Goal: Information Seeking & Learning: Find specific fact

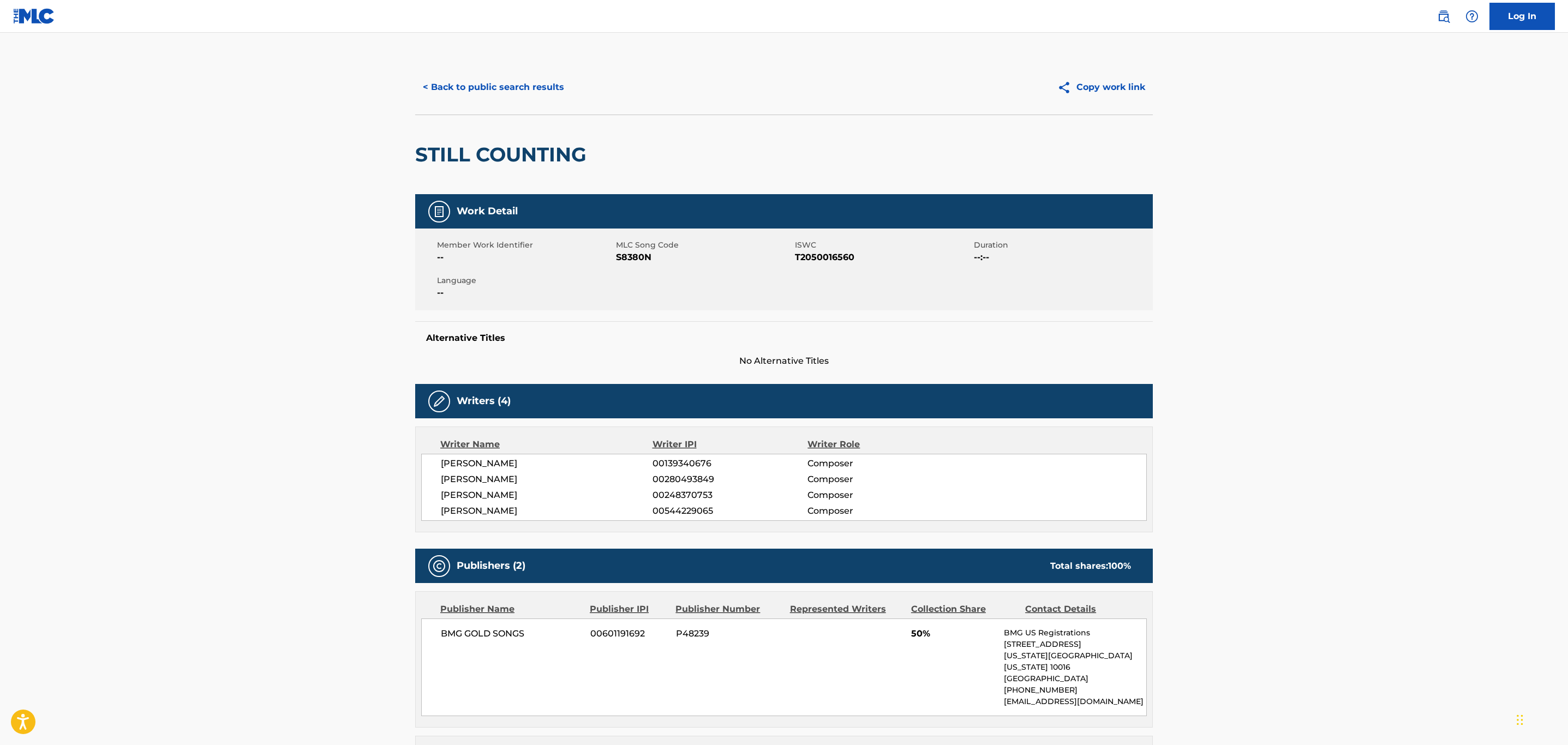
click at [480, 100] on button "< Back to public search results" at bounding box center [494, 87] width 157 height 27
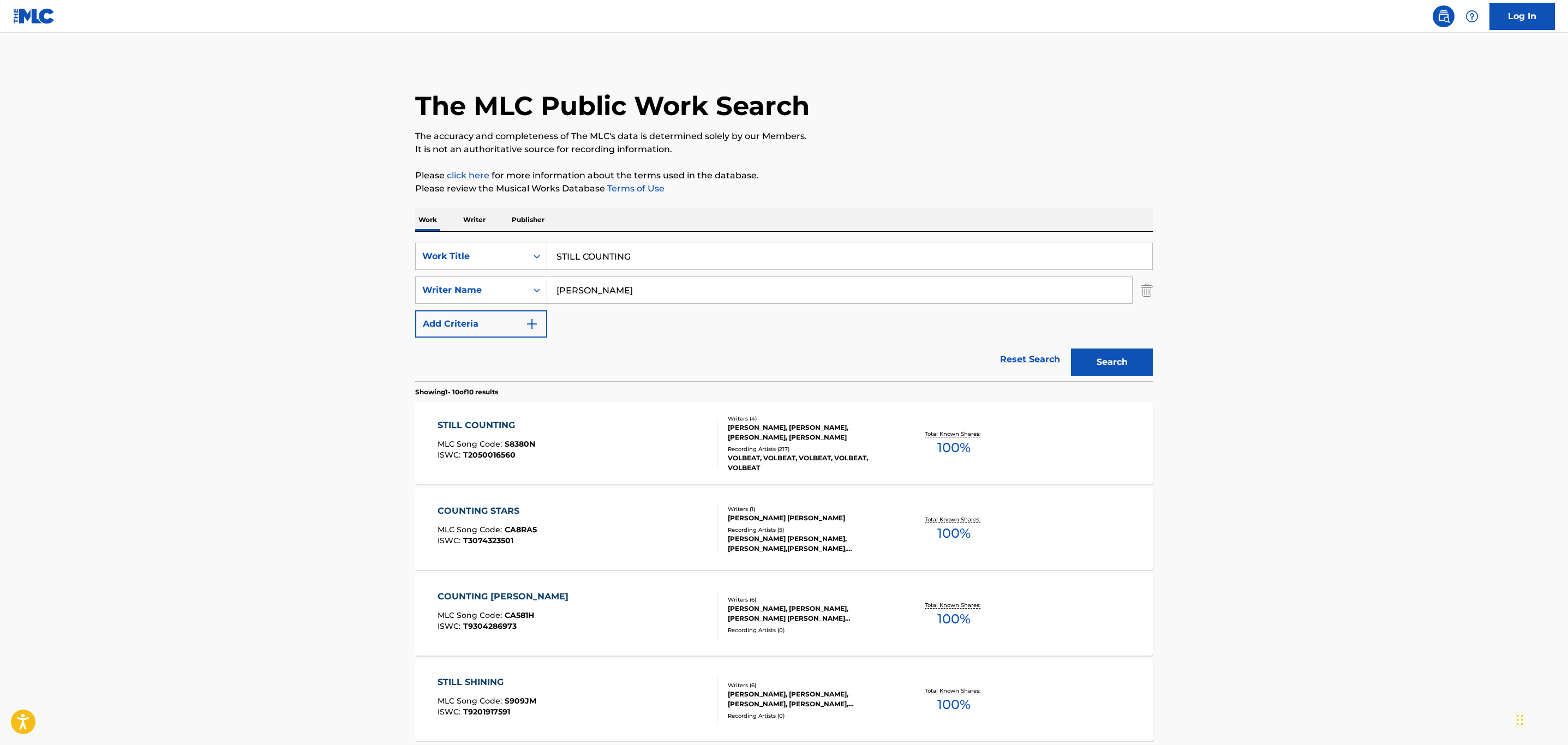
drag, startPoint x: 635, startPoint y: 253, endPoint x: 382, endPoint y: 241, distance: 253.3
click at [382, 241] on main "The MLC Public Work Search The accuracy and completeness of The MLC's data is d…" at bounding box center [784, 672] width 1568 height 1280
paste input "THANKS"
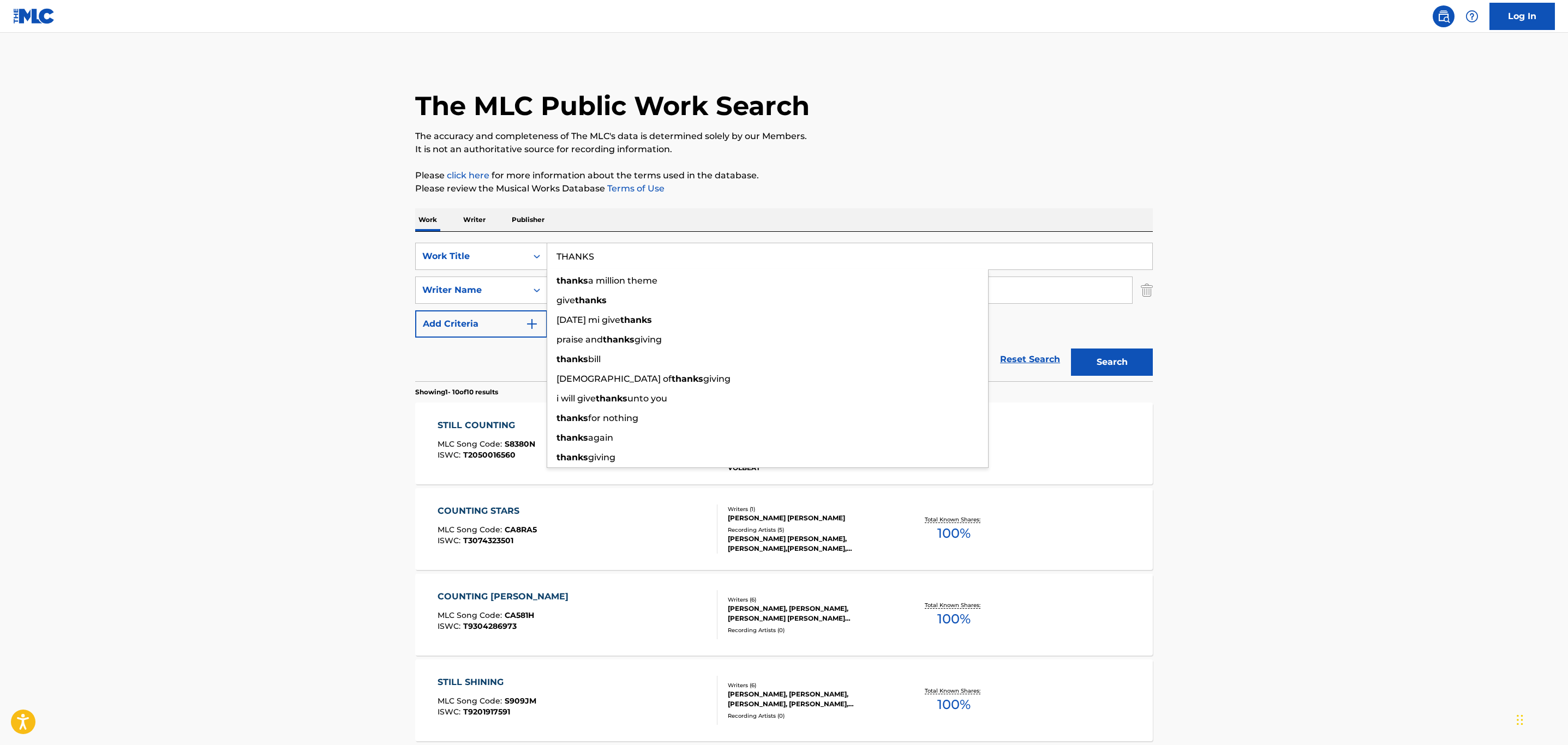
type input "THANKS"
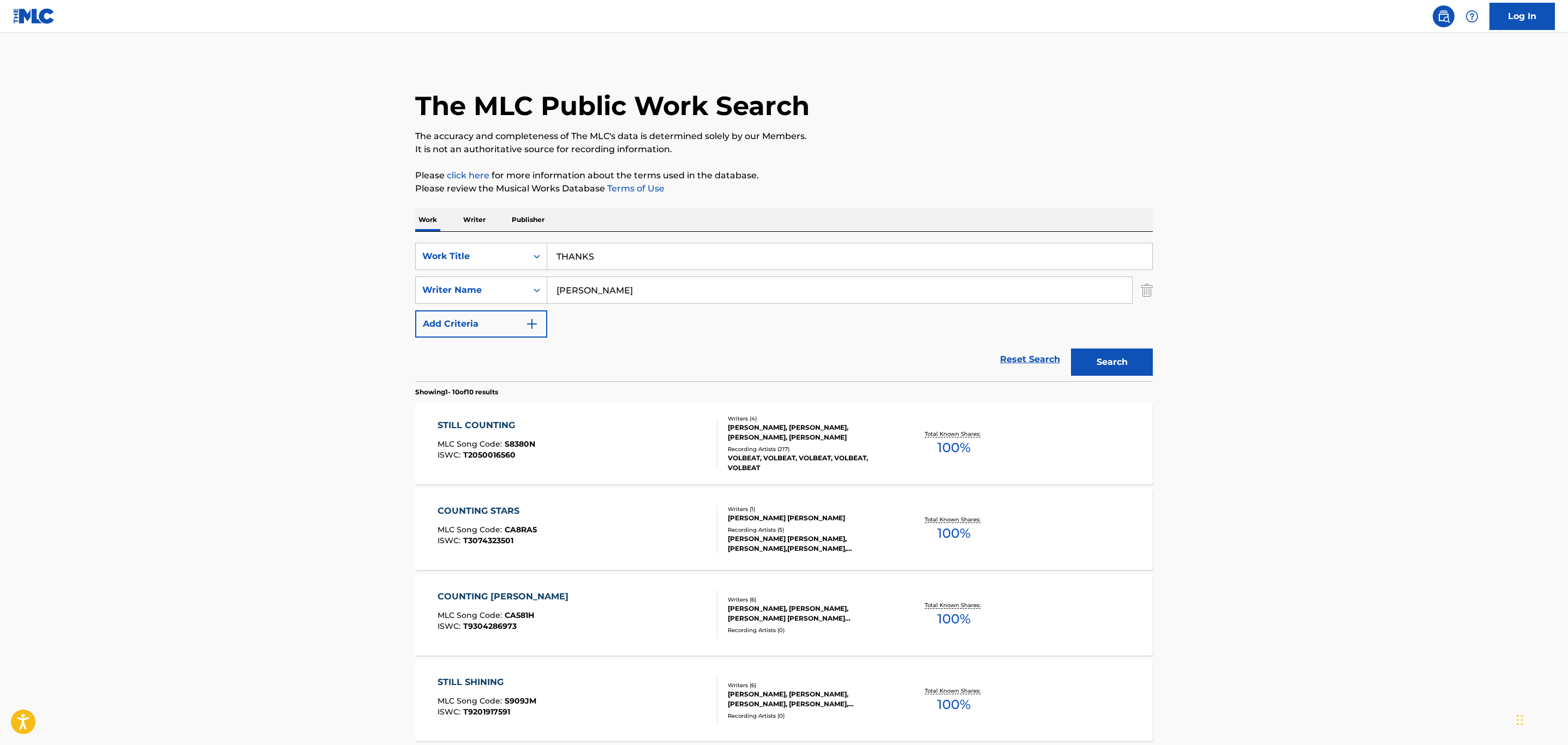
click at [1118, 363] on button "Search" at bounding box center [1112, 362] width 82 height 27
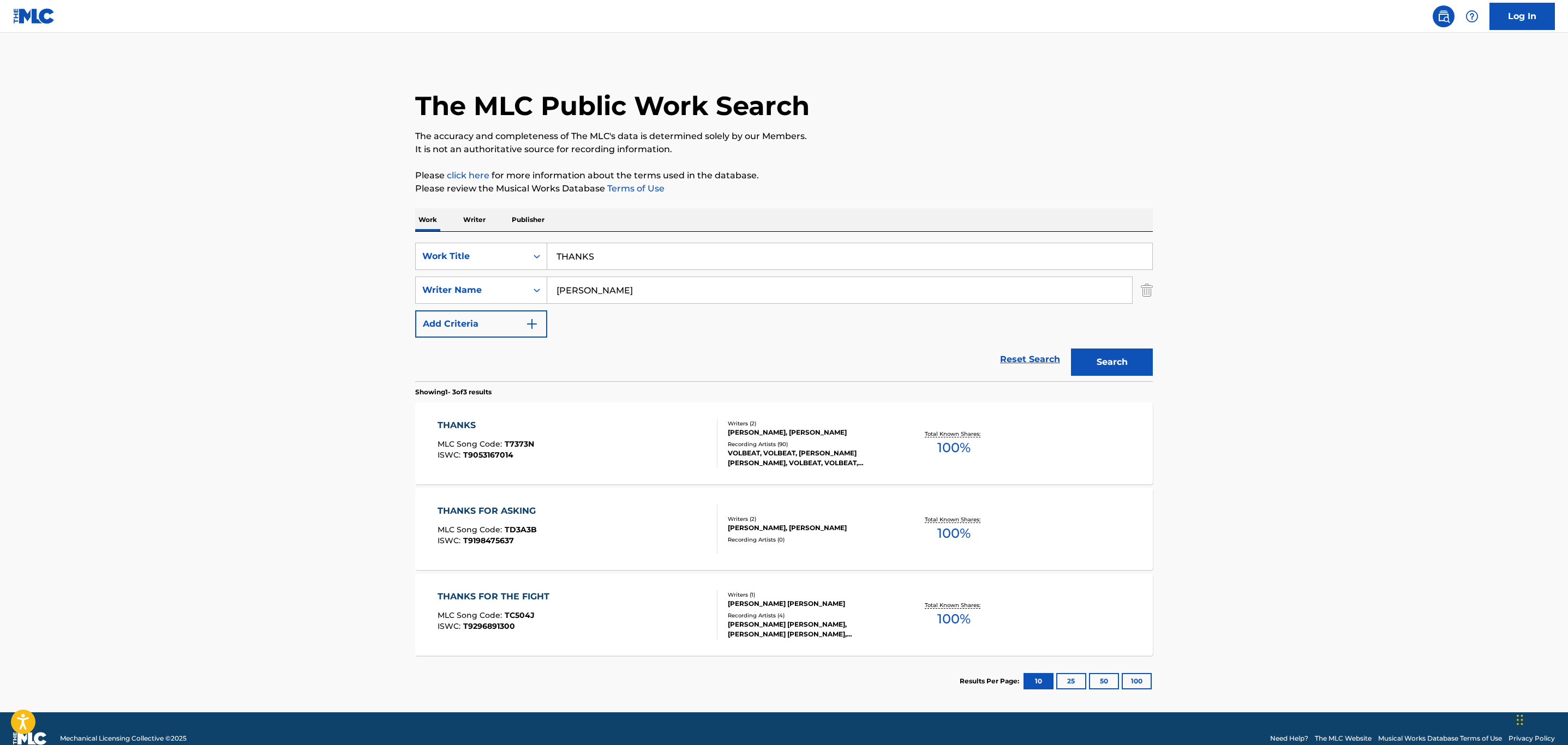
click at [630, 459] on div "THANKS MLC Song Code : T7373N ISWC : T9053167014" at bounding box center [577, 444] width 280 height 49
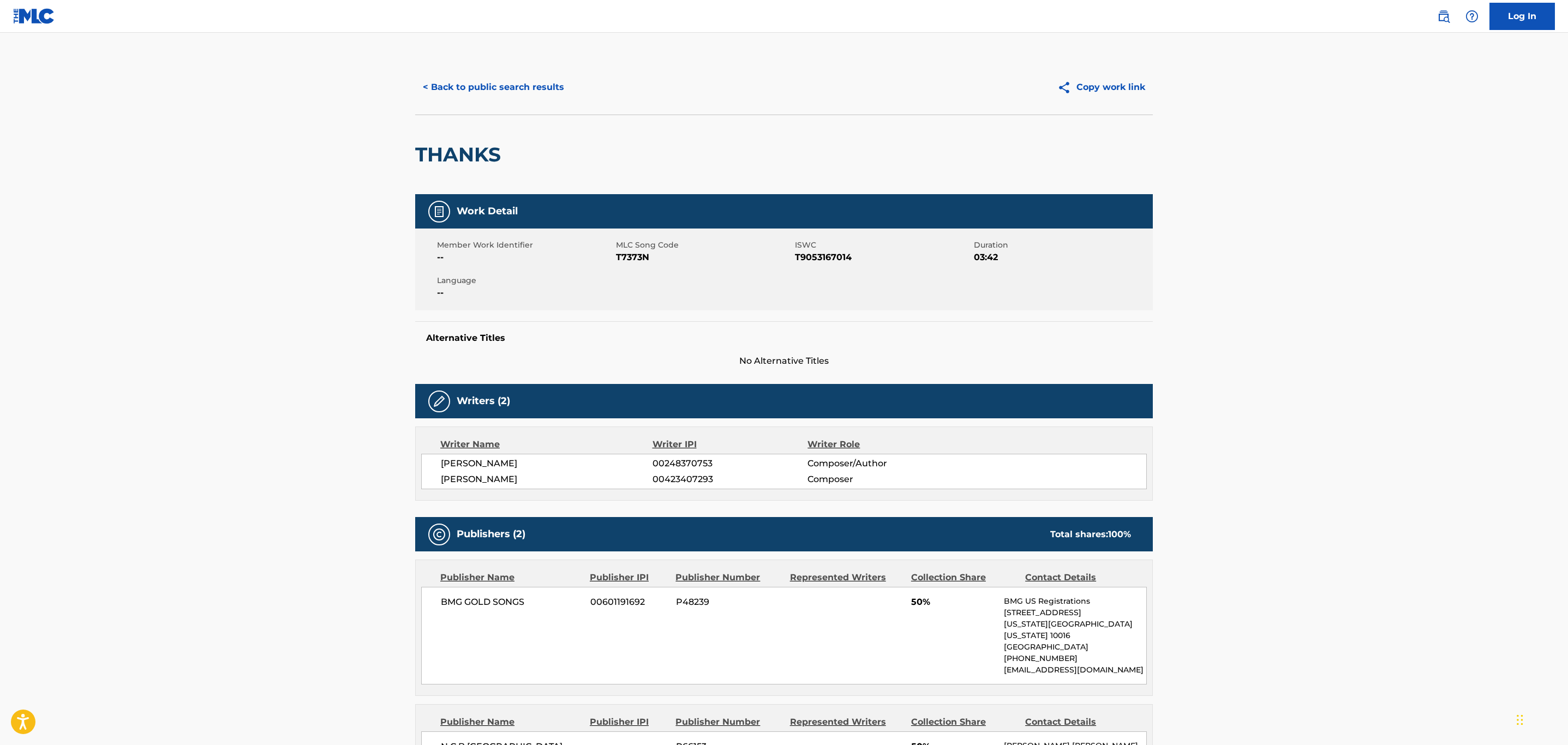
click at [492, 84] on button "< Back to public search results" at bounding box center [494, 87] width 157 height 27
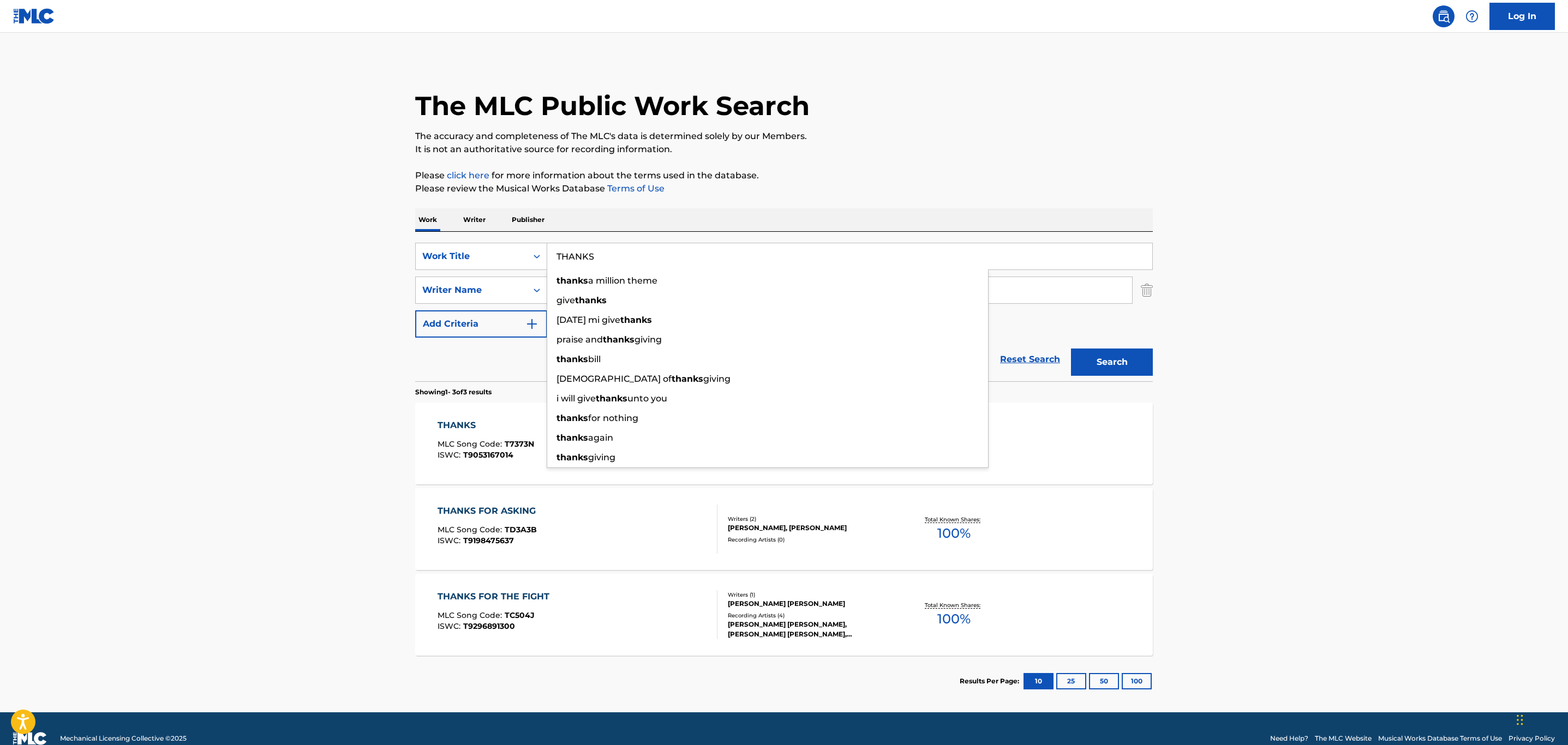
drag, startPoint x: 641, startPoint y: 256, endPoint x: 463, endPoint y: 239, distance: 178.8
click at [463, 239] on div "SearchWithCriteria026e1a1b-cedc-4e32-abec-3270f290fa5b Work Title THANKS thanks…" at bounding box center [784, 307] width 738 height 150
paste input "E GARDEN'S TALE"
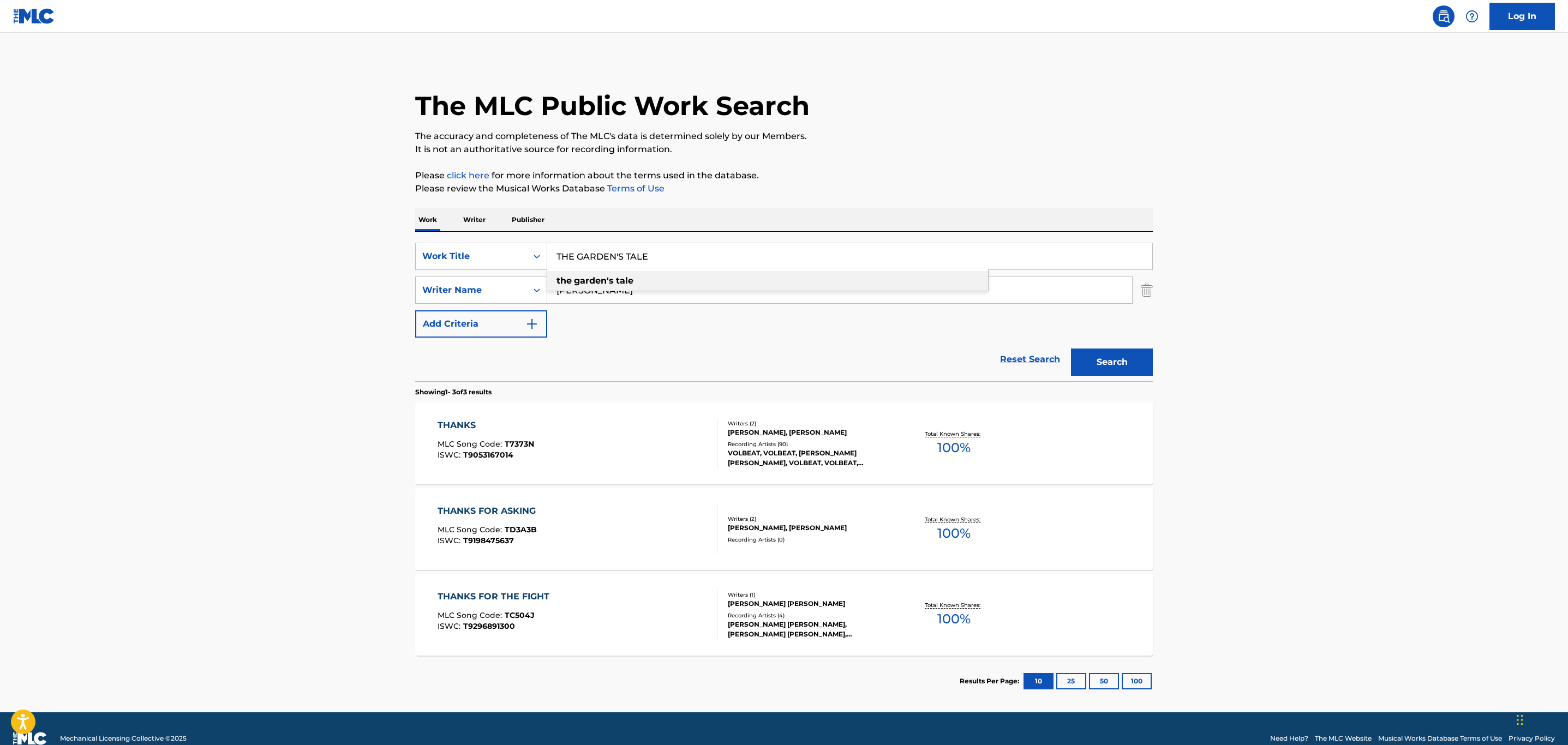
click at [601, 274] on div "the garden's tale" at bounding box center [767, 281] width 441 height 20
type input "the garden's tale"
click at [1054, 369] on link "Reset Search" at bounding box center [1030, 359] width 71 height 24
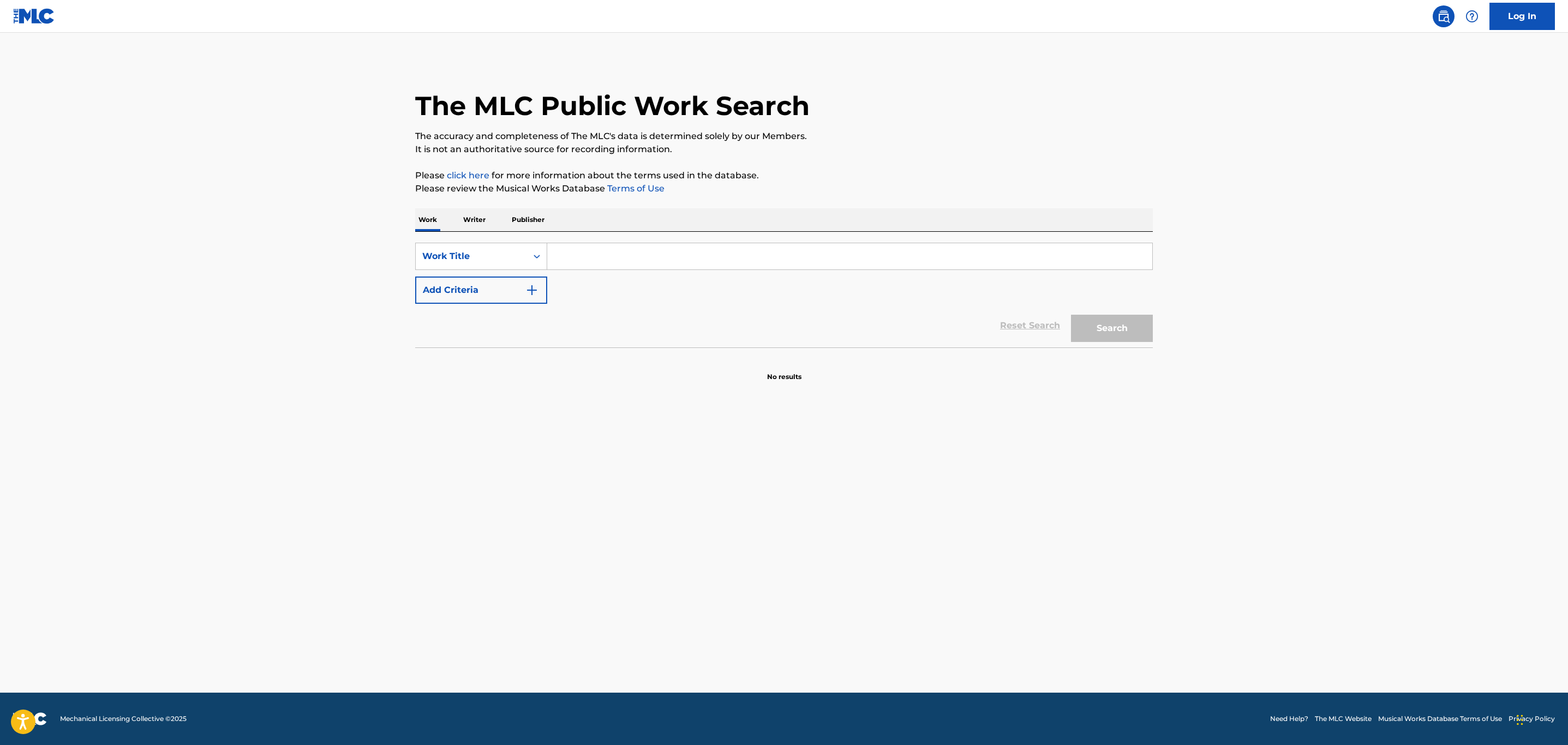
click at [1096, 365] on section "No results" at bounding box center [784, 367] width 738 height 28
click at [631, 237] on div "SearchWithCriteria026e1a1b-cedc-4e32-abec-3270f290fa5b Work Title Add Criteria …" at bounding box center [784, 289] width 738 height 115
click at [622, 258] on input "Search Form" at bounding box center [850, 256] width 605 height 26
paste input "THE GARDEN'S TALE"
drag, startPoint x: 846, startPoint y: 282, endPoint x: 732, endPoint y: 283, distance: 114.0
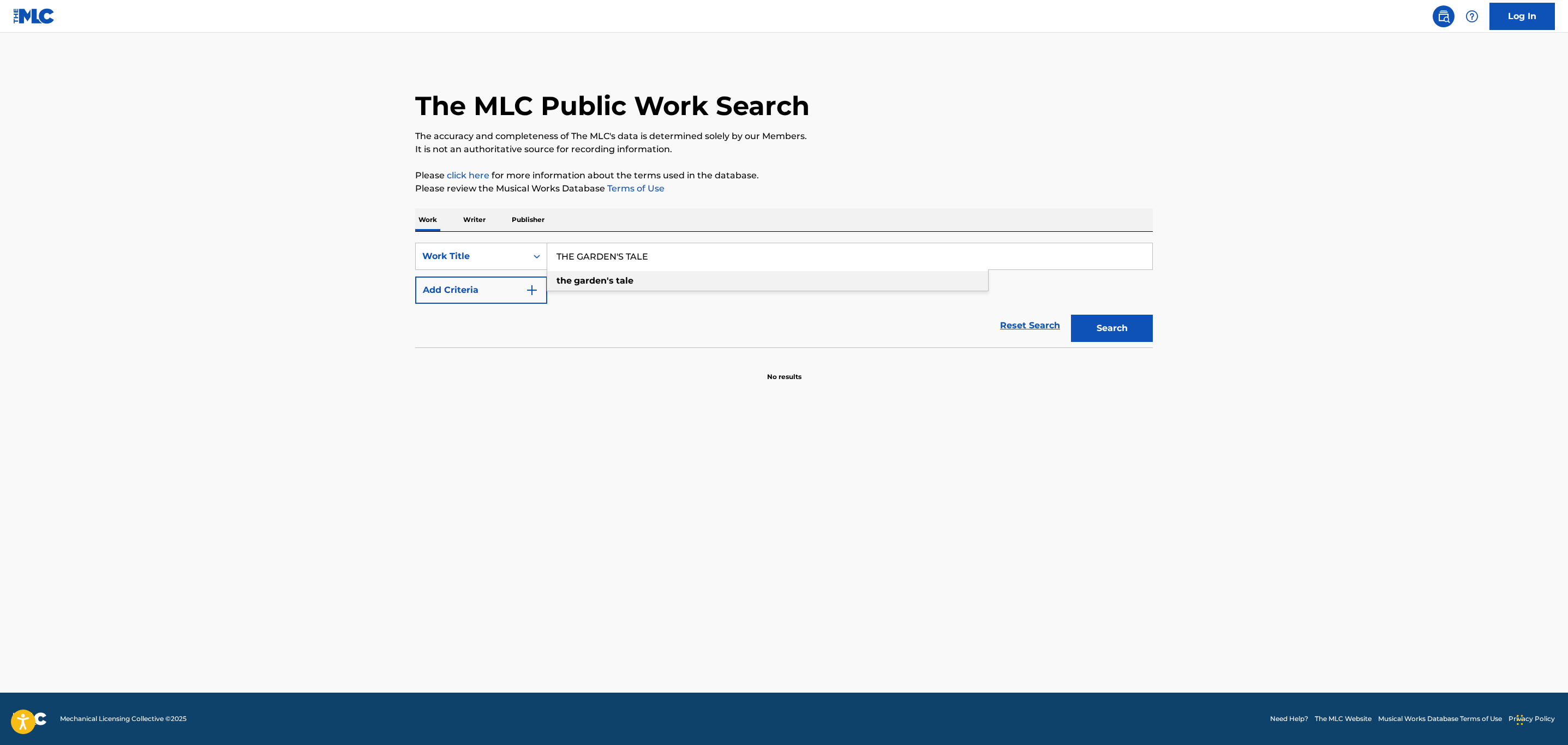
click at [845, 282] on div "the garden's tale" at bounding box center [767, 281] width 441 height 20
type input "the garden's tale"
click at [502, 289] on button "Add Criteria" at bounding box center [481, 290] width 132 height 27
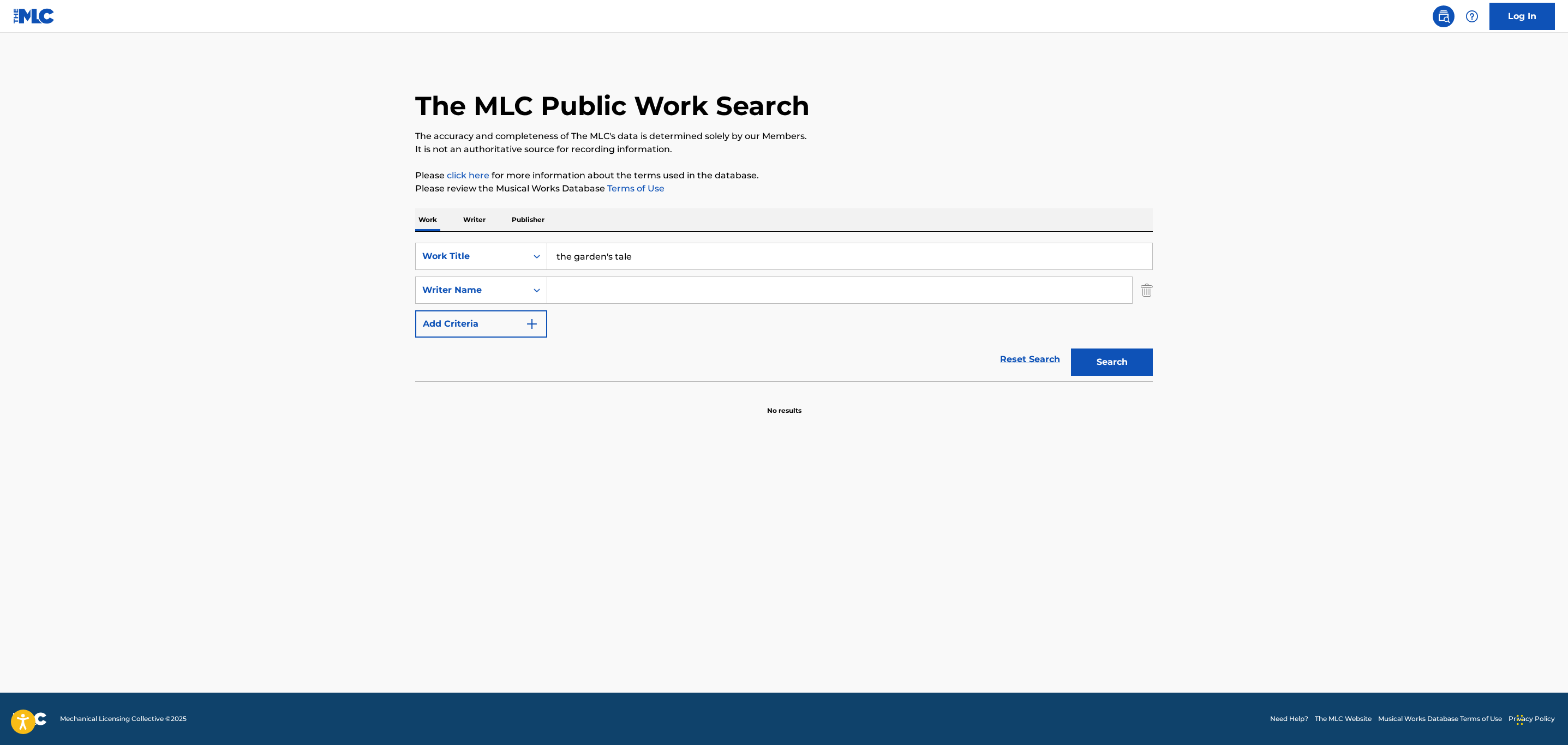
click at [583, 297] on input "Search Form" at bounding box center [839, 290] width 585 height 26
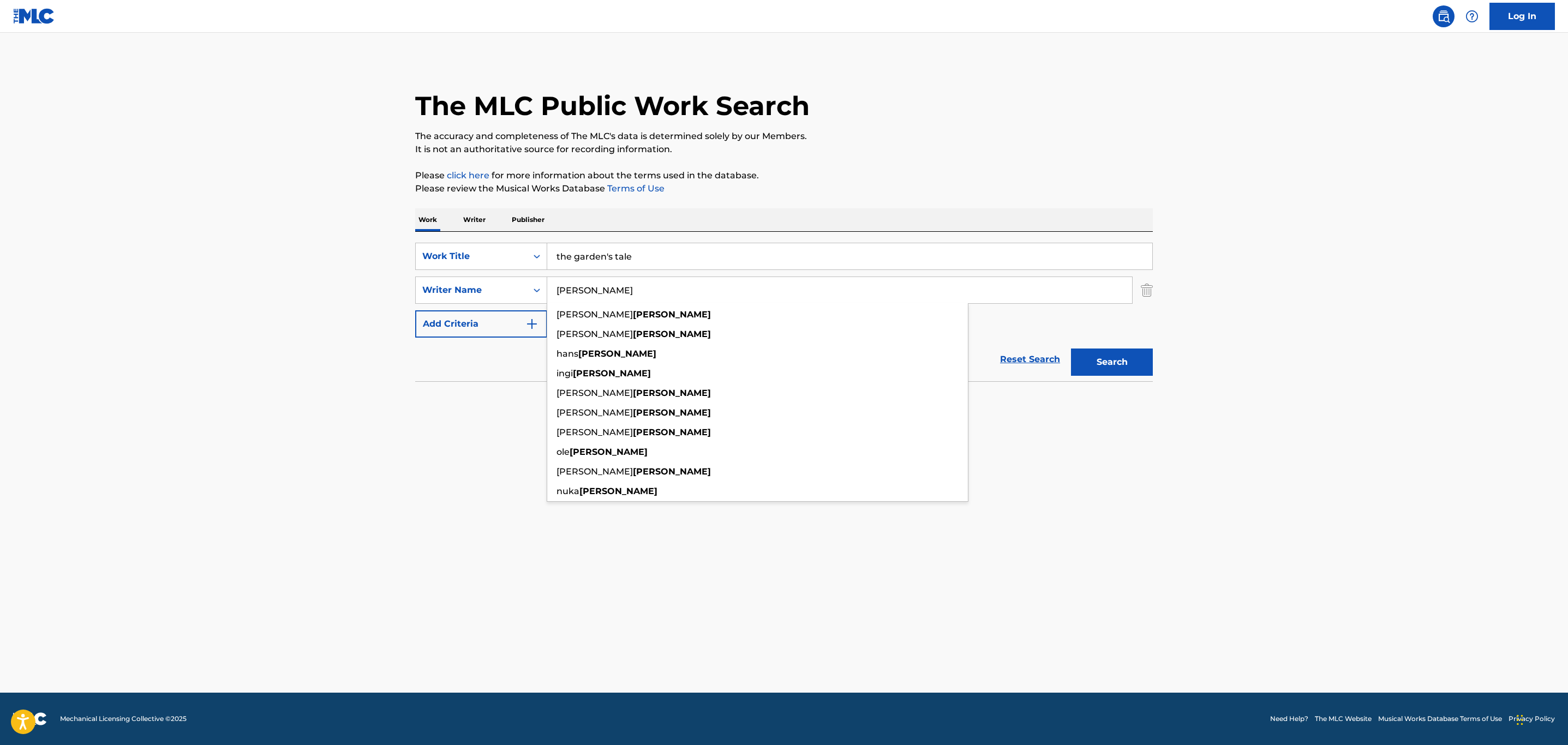
type input "[PERSON_NAME]"
click at [1071, 349] on button "Search" at bounding box center [1112, 362] width 82 height 27
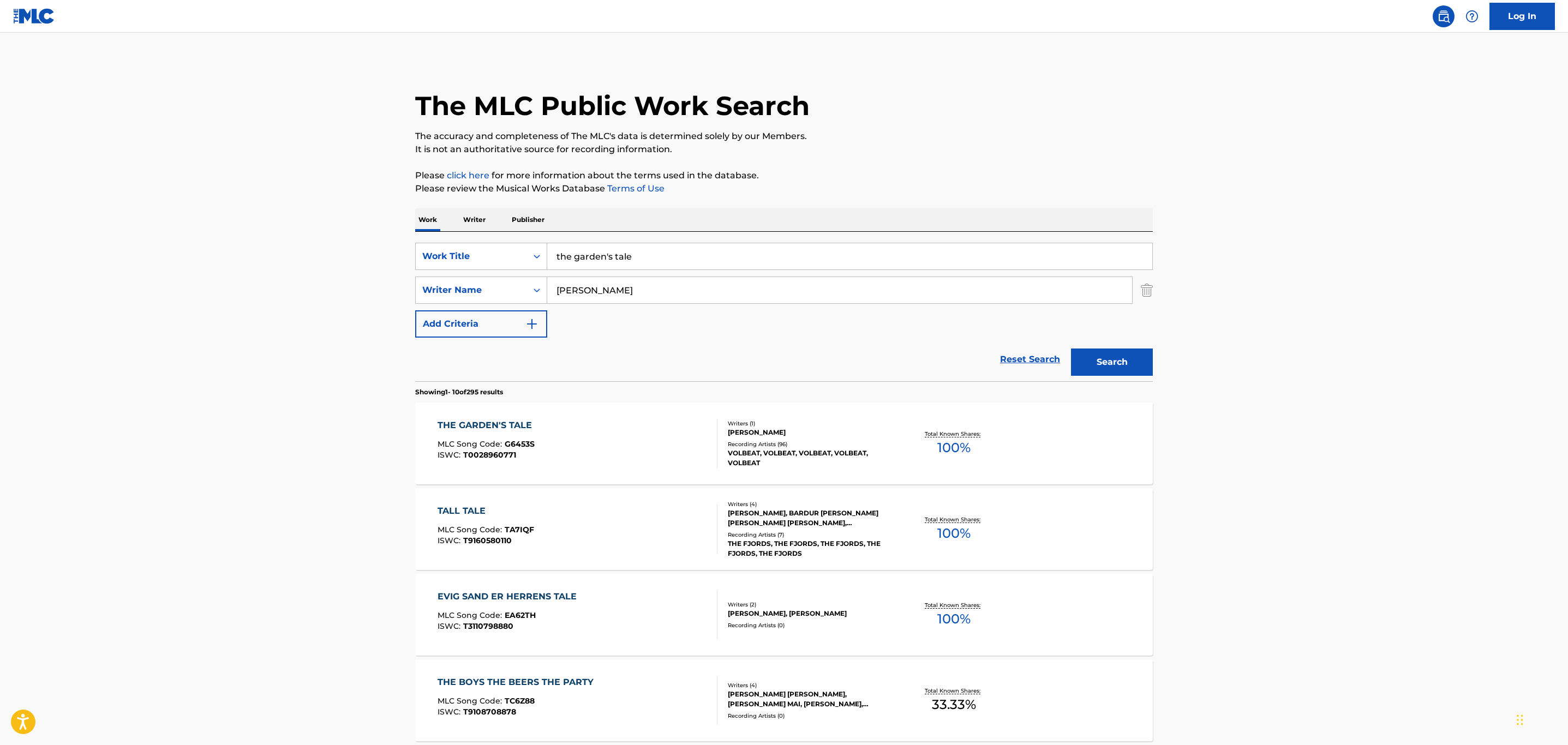
click at [604, 458] on div "THE GARDEN'S TALE MLC Song Code : G6453S ISWC : T0028960771" at bounding box center [577, 444] width 280 height 49
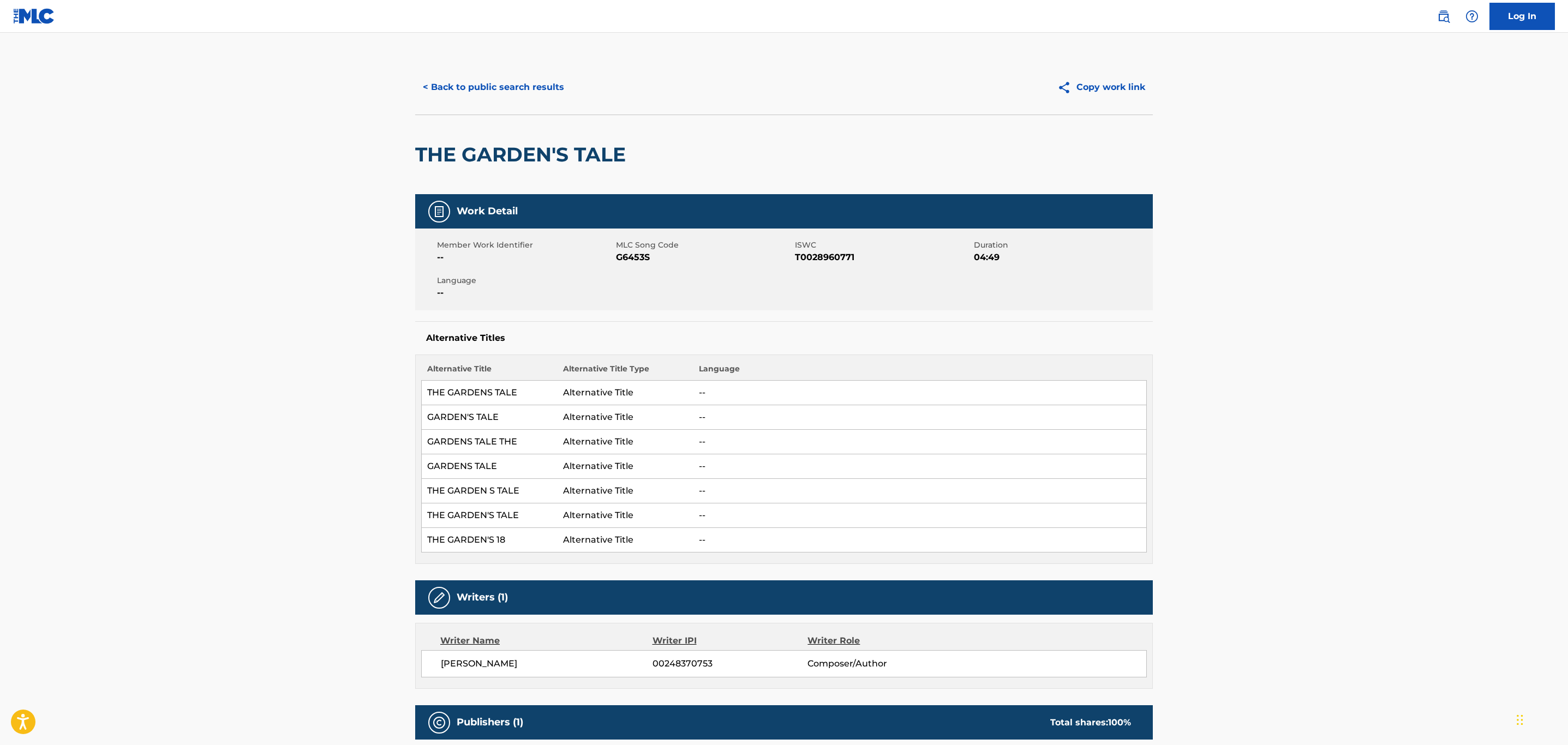
click at [463, 80] on button "< Back to public search results" at bounding box center [494, 87] width 157 height 27
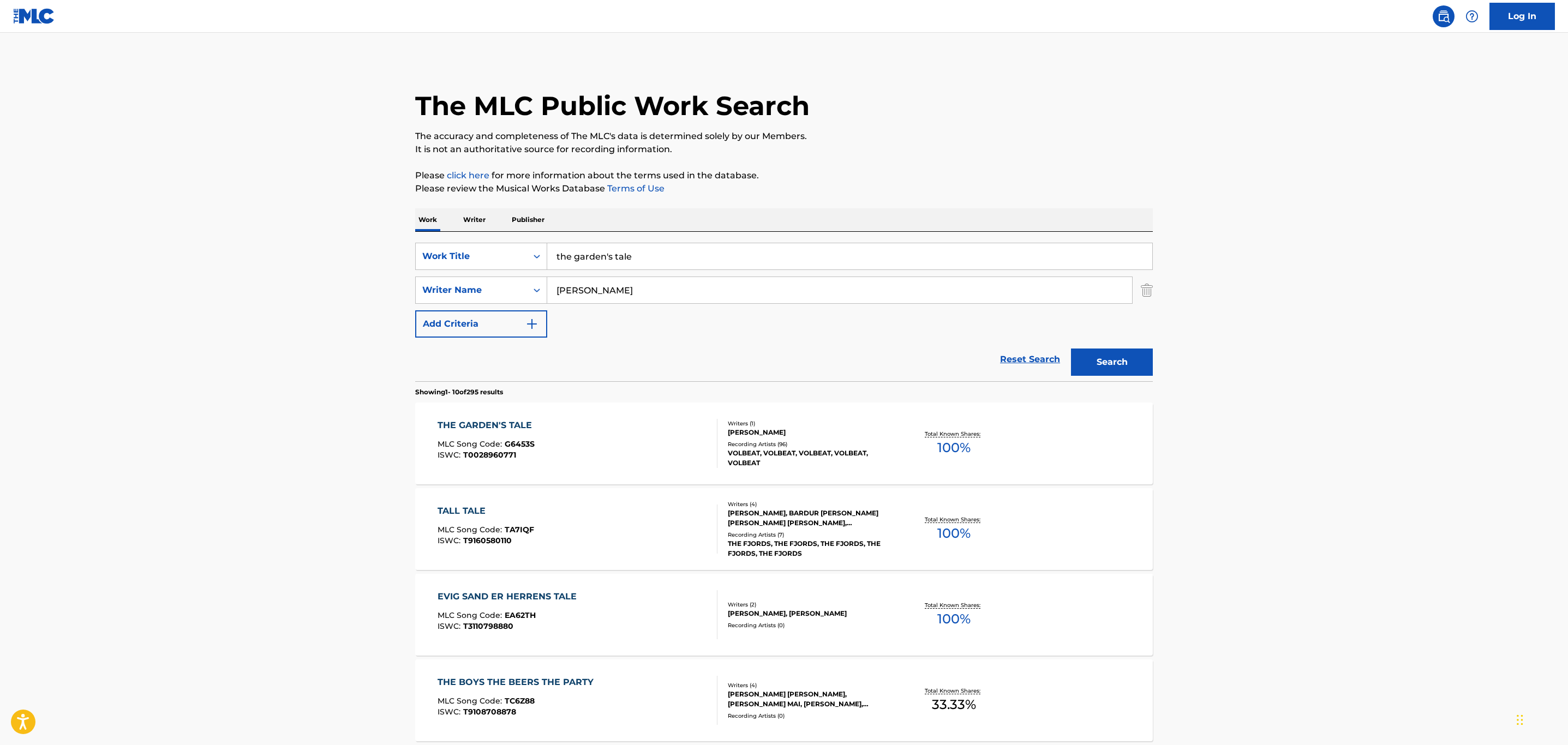
drag, startPoint x: 652, startPoint y: 262, endPoint x: 434, endPoint y: 241, distance: 219.0
click at [434, 241] on div "SearchWithCriteria026e1a1b-cedc-4e32-abec-3270f290fa5b Work Title the garden's …" at bounding box center [784, 307] width 738 height 150
paste input "THE HANGMAN'S BODY COUNT"
click at [601, 287] on div "the hangman's body count" at bounding box center [767, 281] width 441 height 20
type input "the hangman's body count"
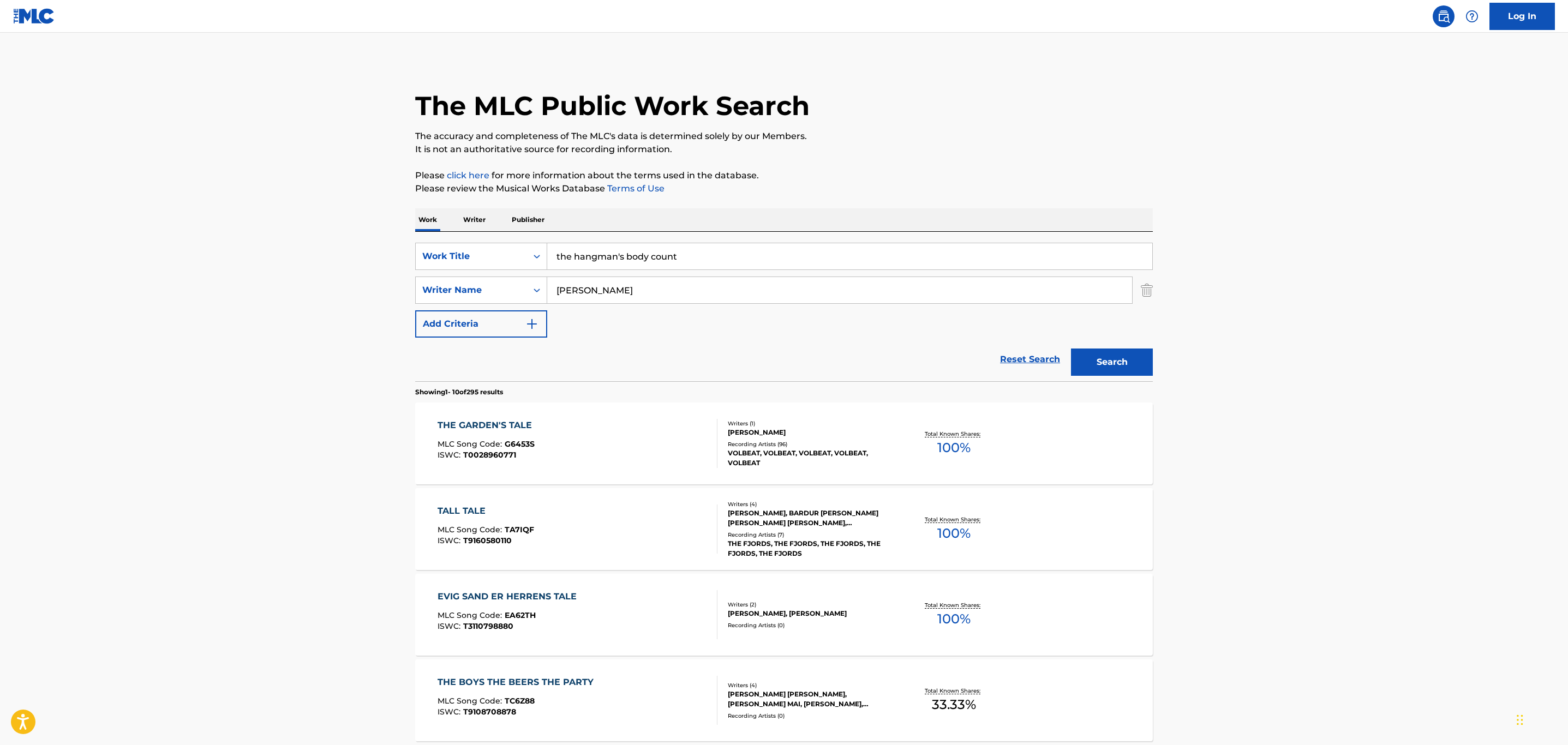
click at [1108, 362] on button "Search" at bounding box center [1112, 362] width 82 height 27
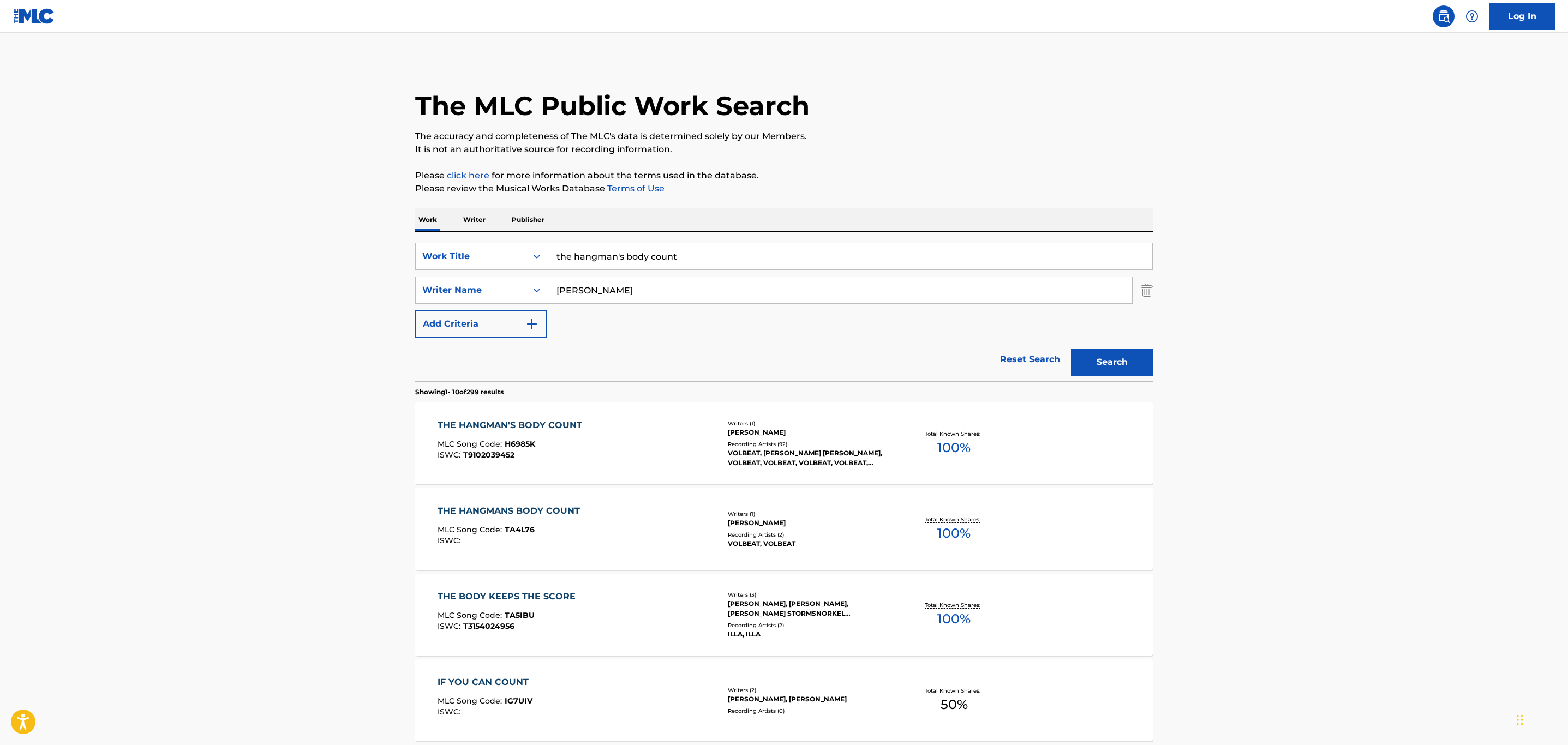
click at [653, 438] on div "THE HANGMAN'S BODY COUNT MLC Song Code : H6985K ISWC : T9102039452" at bounding box center [577, 444] width 280 height 49
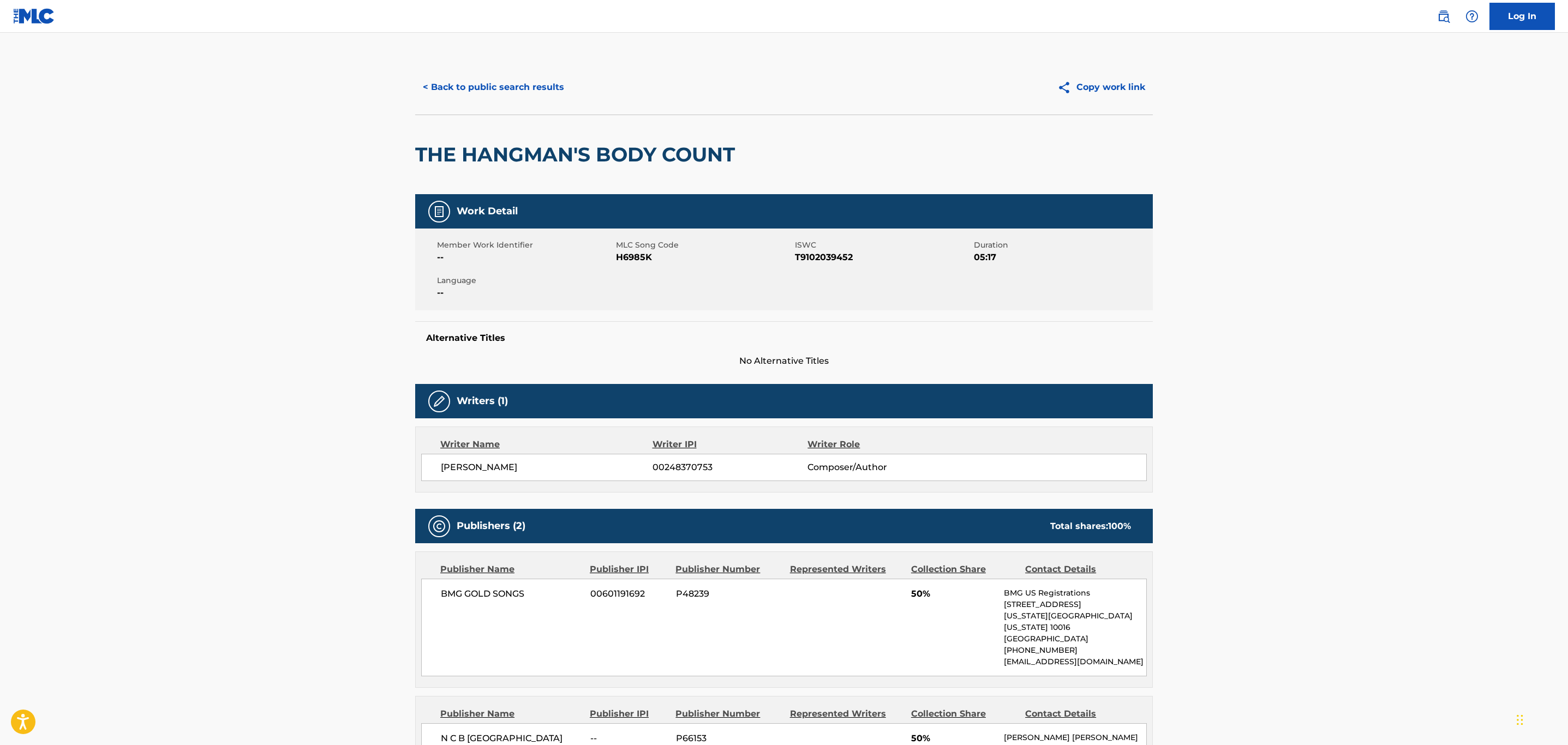
click at [496, 80] on button "< Back to public search results" at bounding box center [494, 87] width 157 height 27
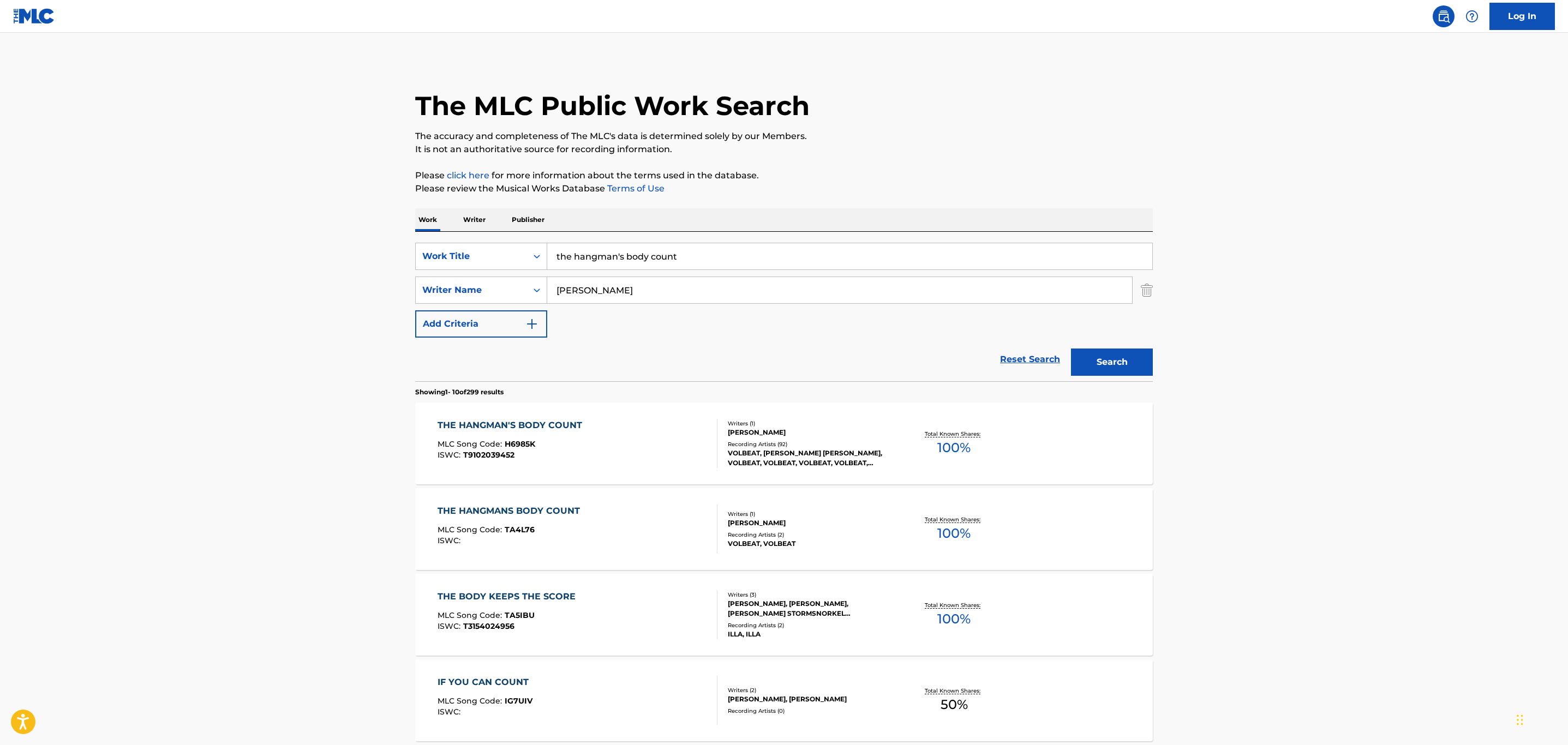
drag, startPoint x: 709, startPoint y: 262, endPoint x: 365, endPoint y: 245, distance: 344.4
click at [365, 245] on main "The MLC Public Work Search The accuracy and completeness of The MLC's data is d…" at bounding box center [784, 675] width 1568 height 1284
paste input "THE HUMAN INSTRUMENT"
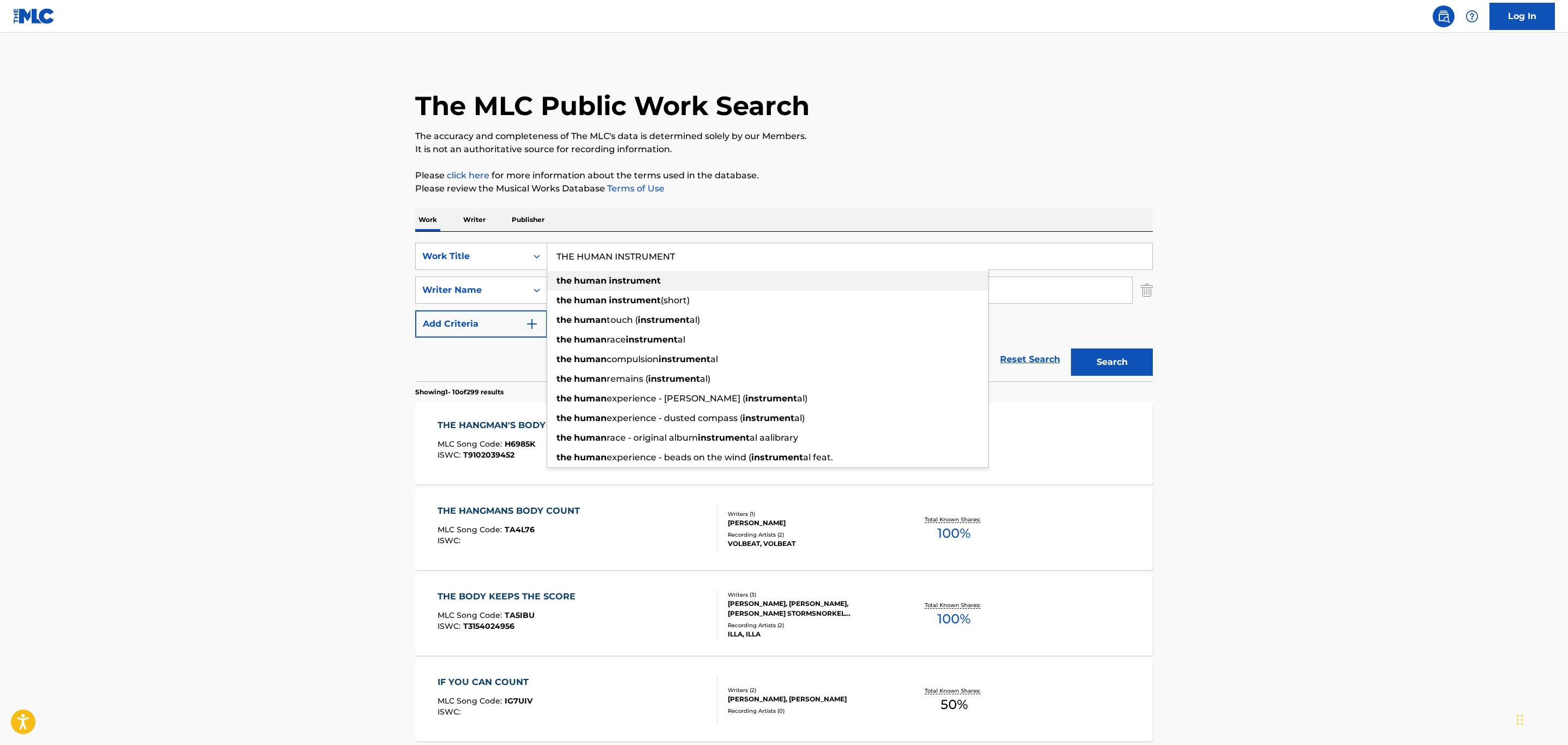
click at [631, 285] on div "the human instrument" at bounding box center [767, 281] width 441 height 20
type input "the human instrument"
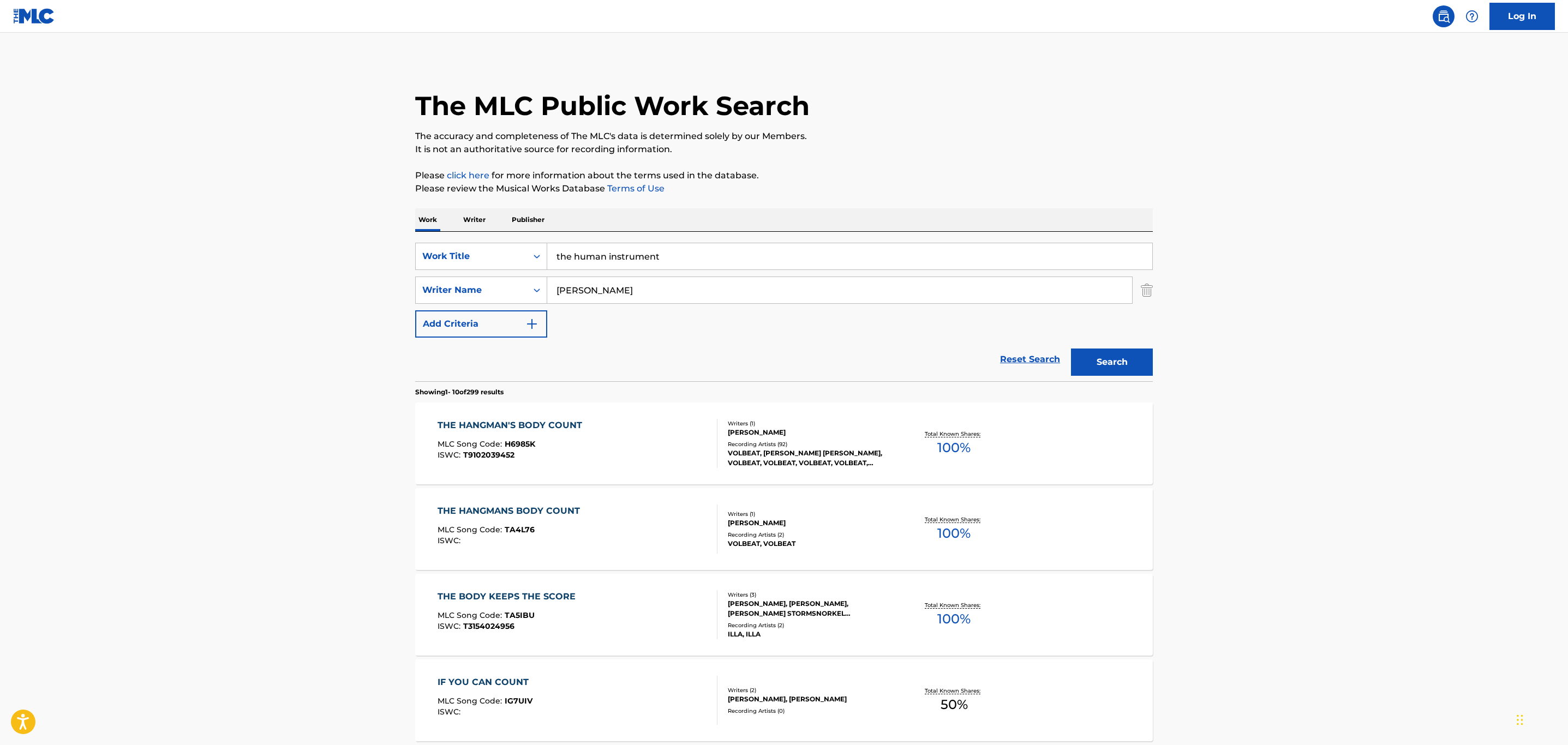
click at [1079, 363] on button "Search" at bounding box center [1112, 362] width 82 height 27
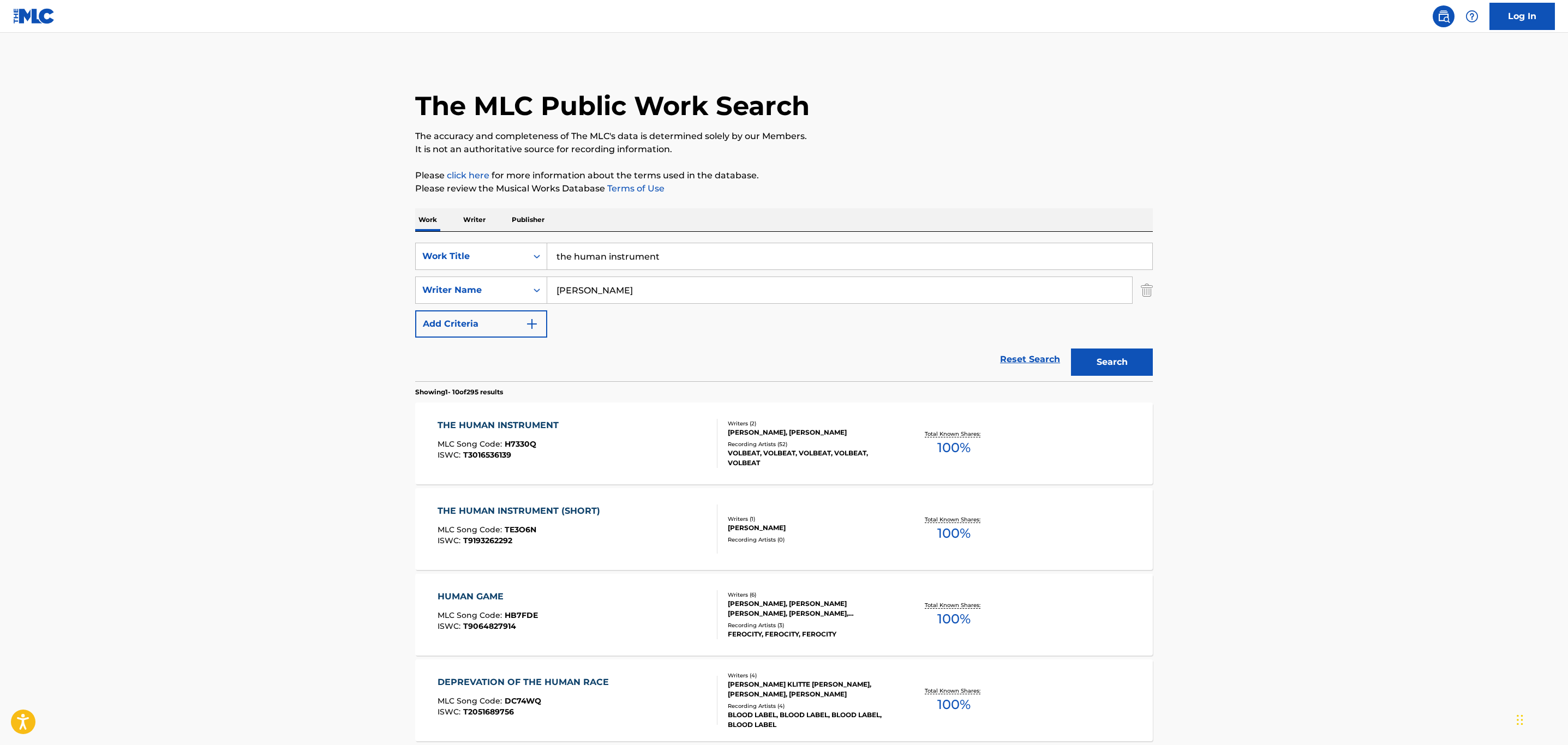
click at [715, 446] on div at bounding box center [712, 444] width 9 height 49
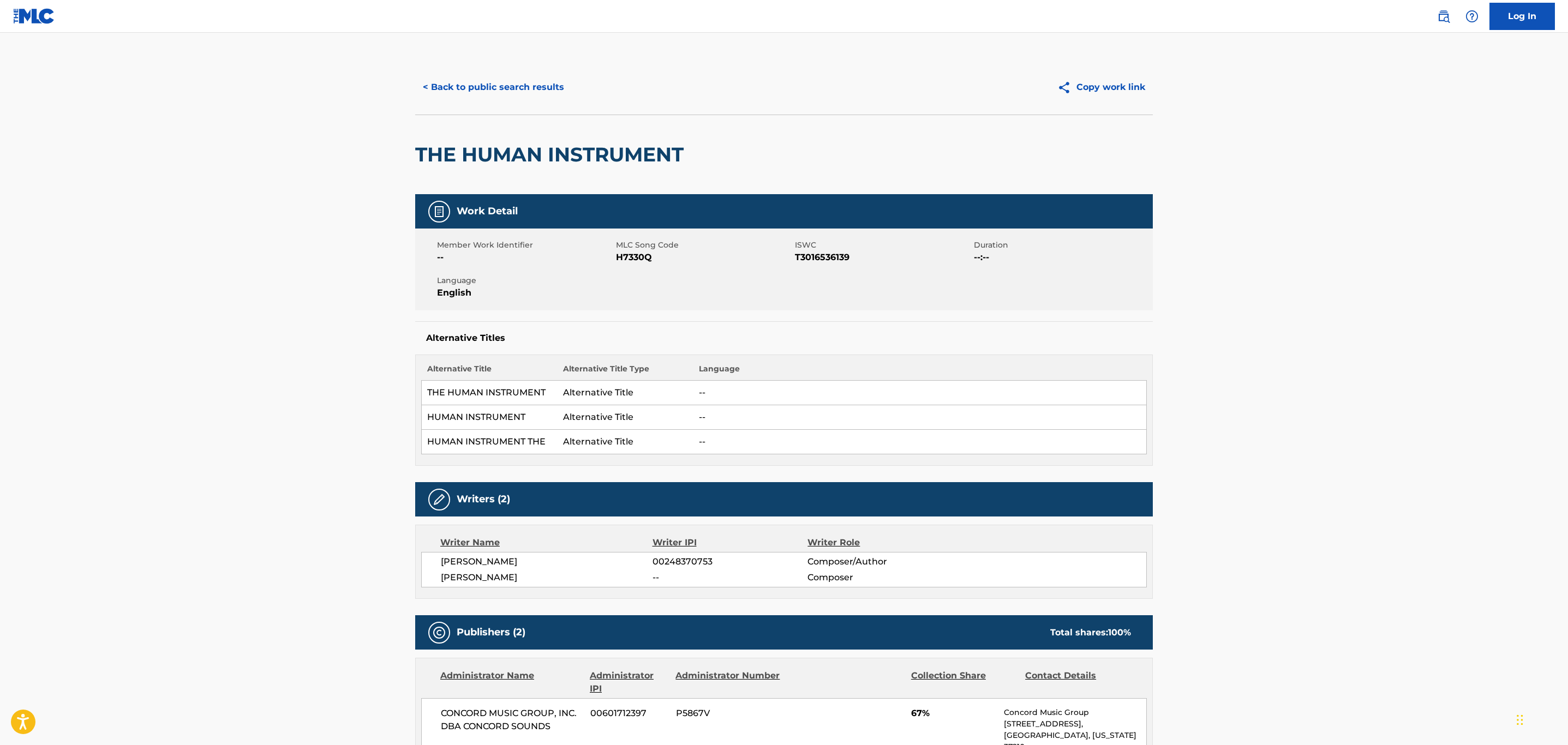
click at [488, 90] on button "< Back to public search results" at bounding box center [494, 87] width 157 height 27
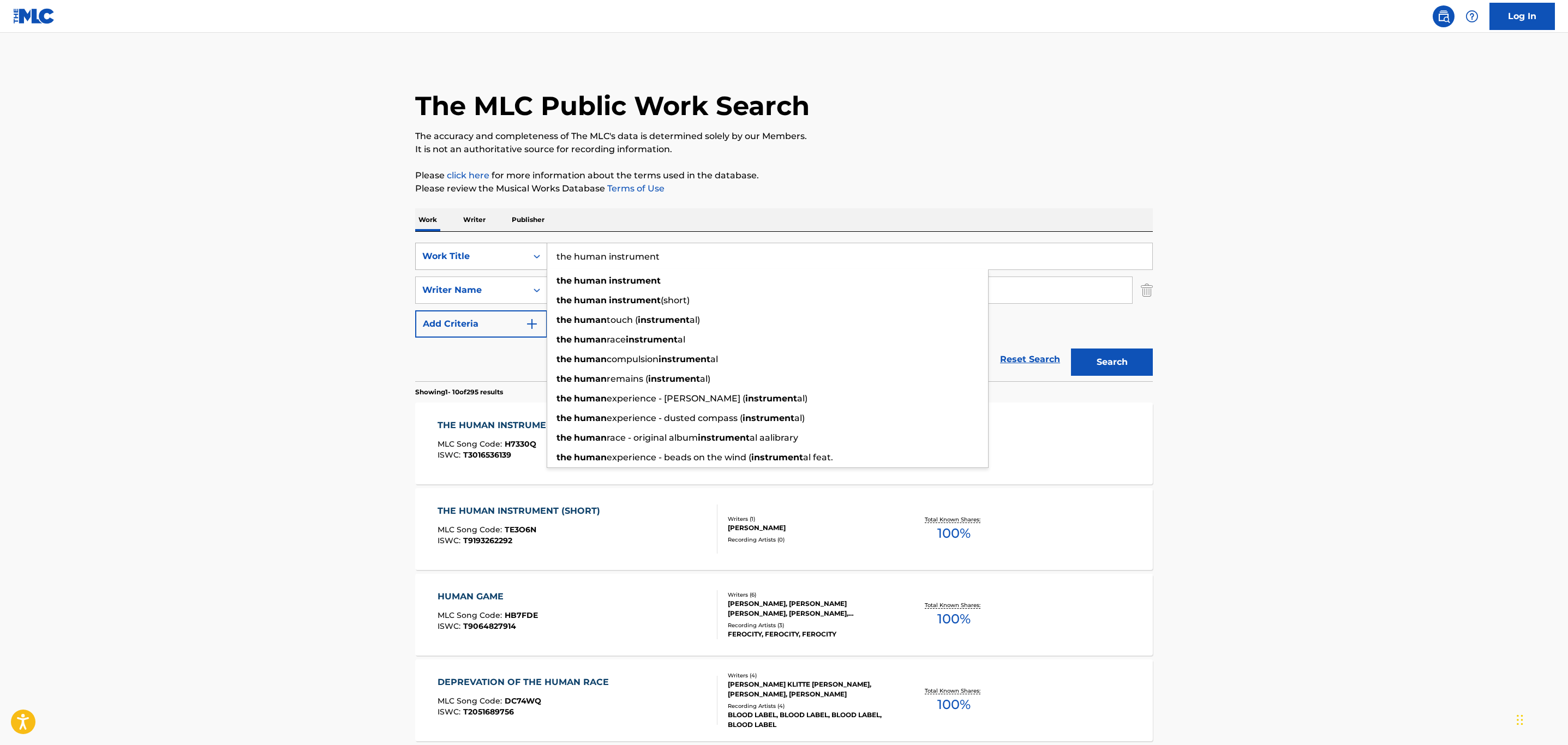
drag, startPoint x: 685, startPoint y: 249, endPoint x: 458, endPoint y: 247, distance: 227.0
click at [459, 248] on div "SearchWithCriteria026e1a1b-cedc-4e32-abec-3270f290fa5b Work Title the human ins…" at bounding box center [784, 256] width 738 height 27
paste input "THE MIRROR AND THE RIPPER"
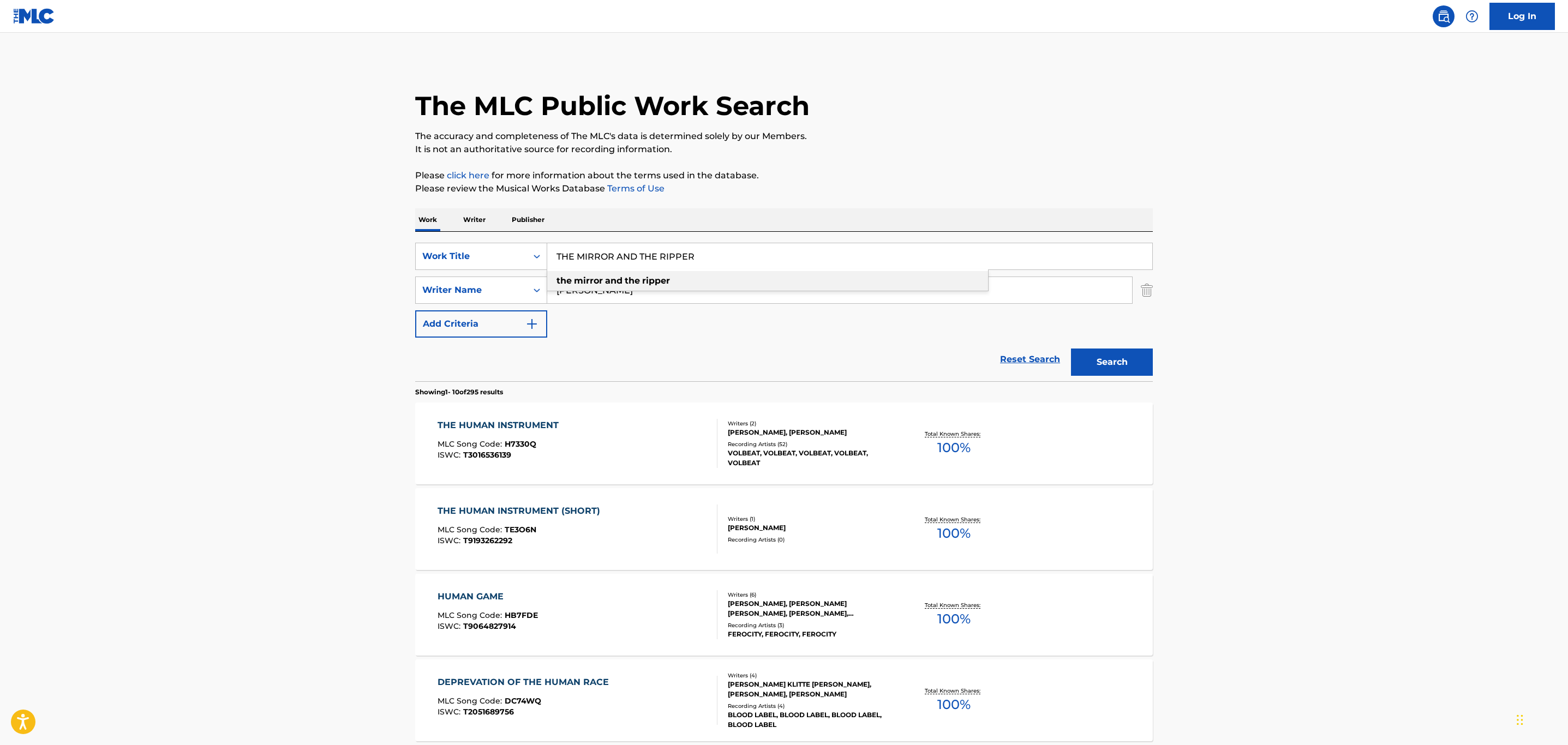
click at [739, 272] on div "the mirror and the ripper" at bounding box center [767, 281] width 441 height 20
type input "the mirror and the ripper"
click at [1074, 343] on div "Search" at bounding box center [1109, 359] width 87 height 44
click at [1152, 357] on button "Search" at bounding box center [1112, 362] width 82 height 27
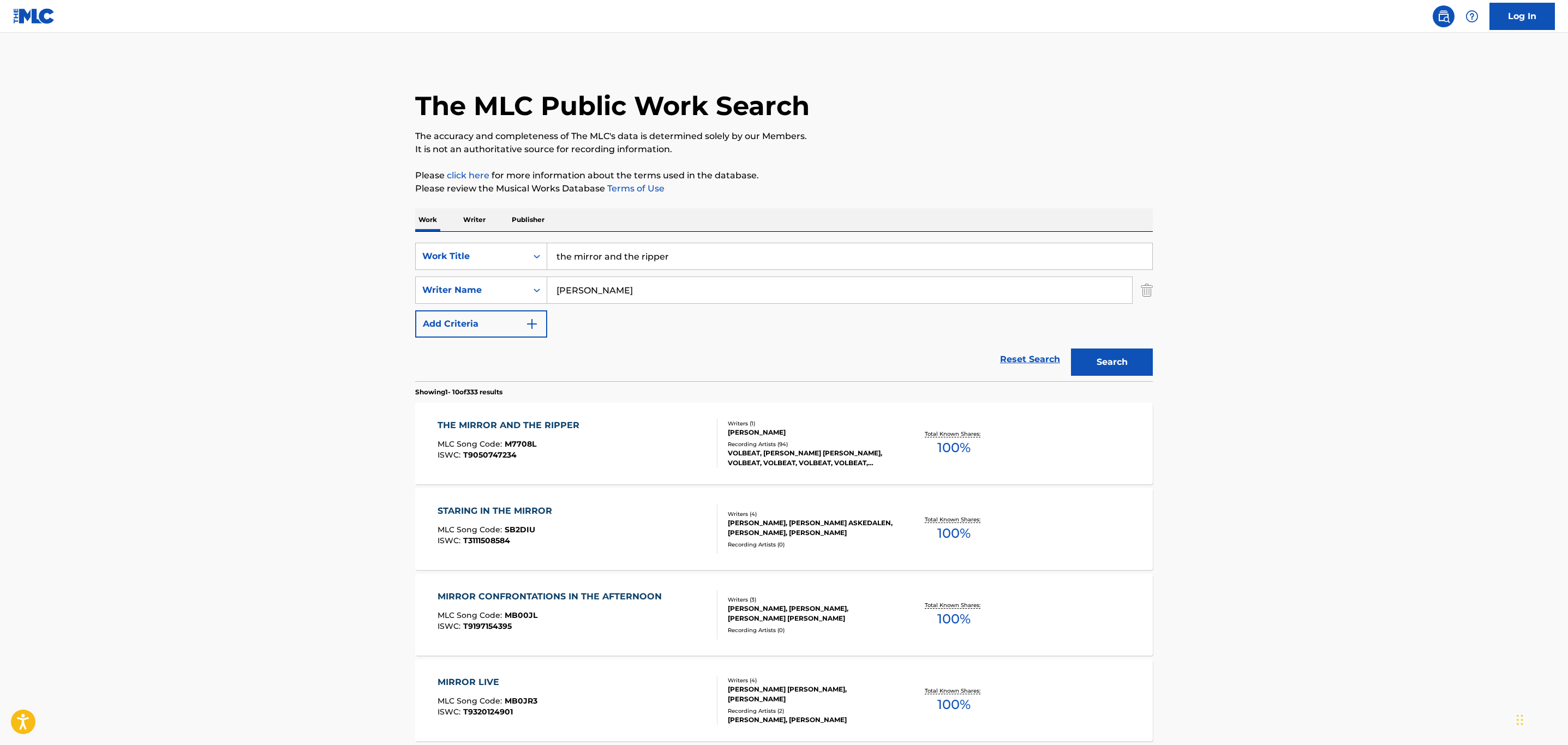
click at [616, 442] on div "THE MIRROR AND THE RIPPER MLC Song Code : M7708L ISWC : T9050747234" at bounding box center [577, 444] width 280 height 49
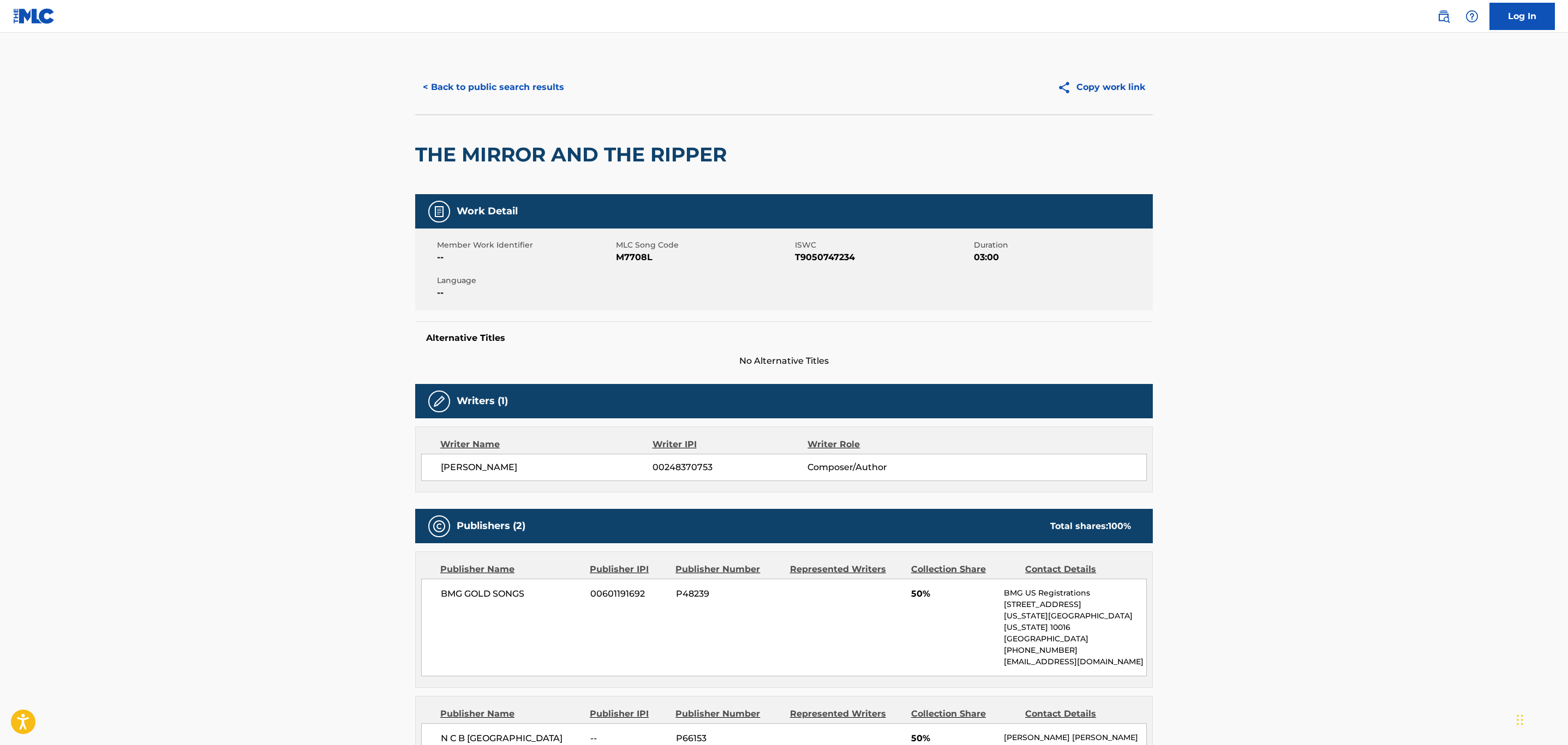
click at [550, 99] on button "< Back to public search results" at bounding box center [494, 87] width 157 height 27
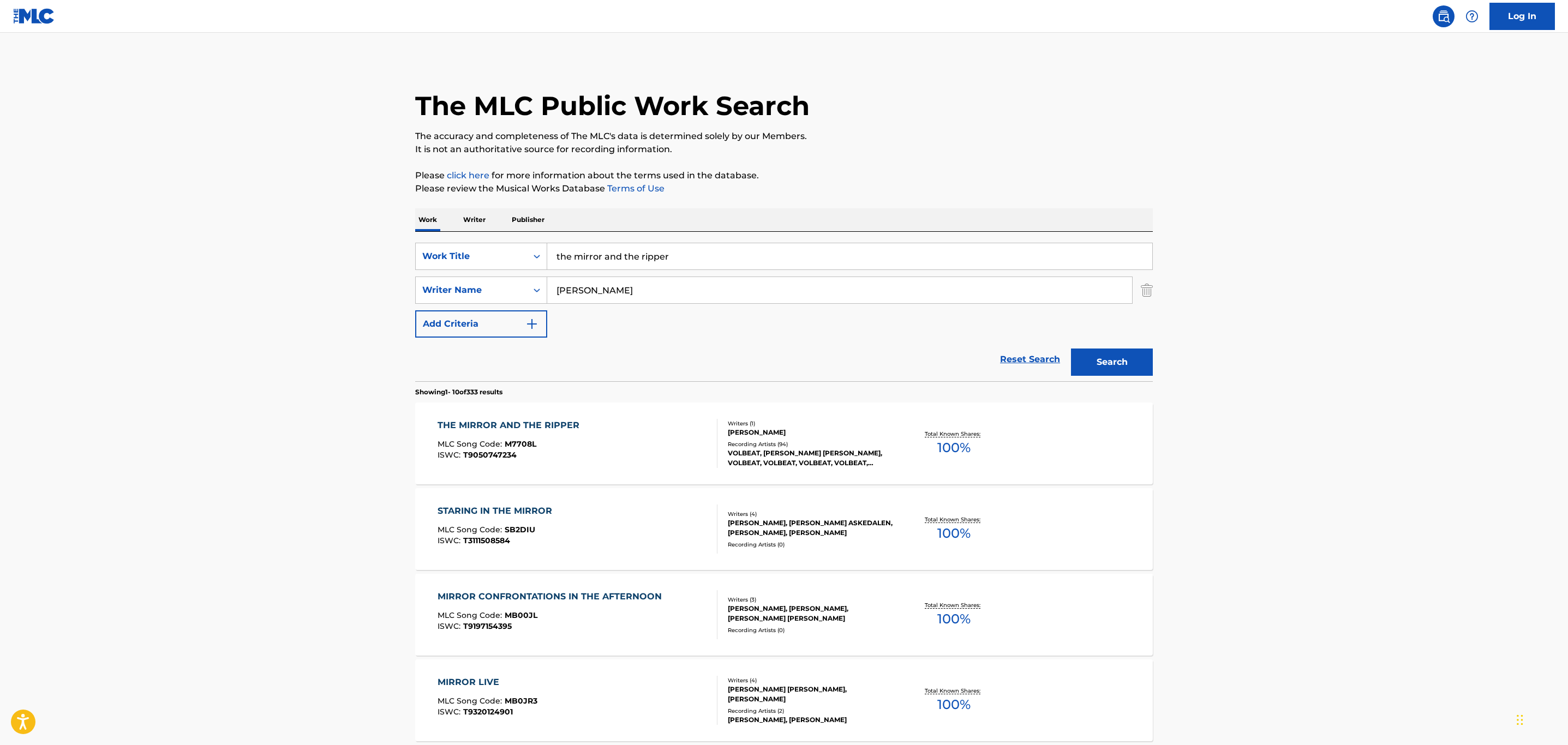
drag, startPoint x: 711, startPoint y: 254, endPoint x: 401, endPoint y: 228, distance: 311.1
click at [402, 228] on div "The MLC Public Work Search The accuracy and completeness of The MLC's data is d…" at bounding box center [784, 686] width 764 height 1252
paste input "THE NAMELESS ONE"
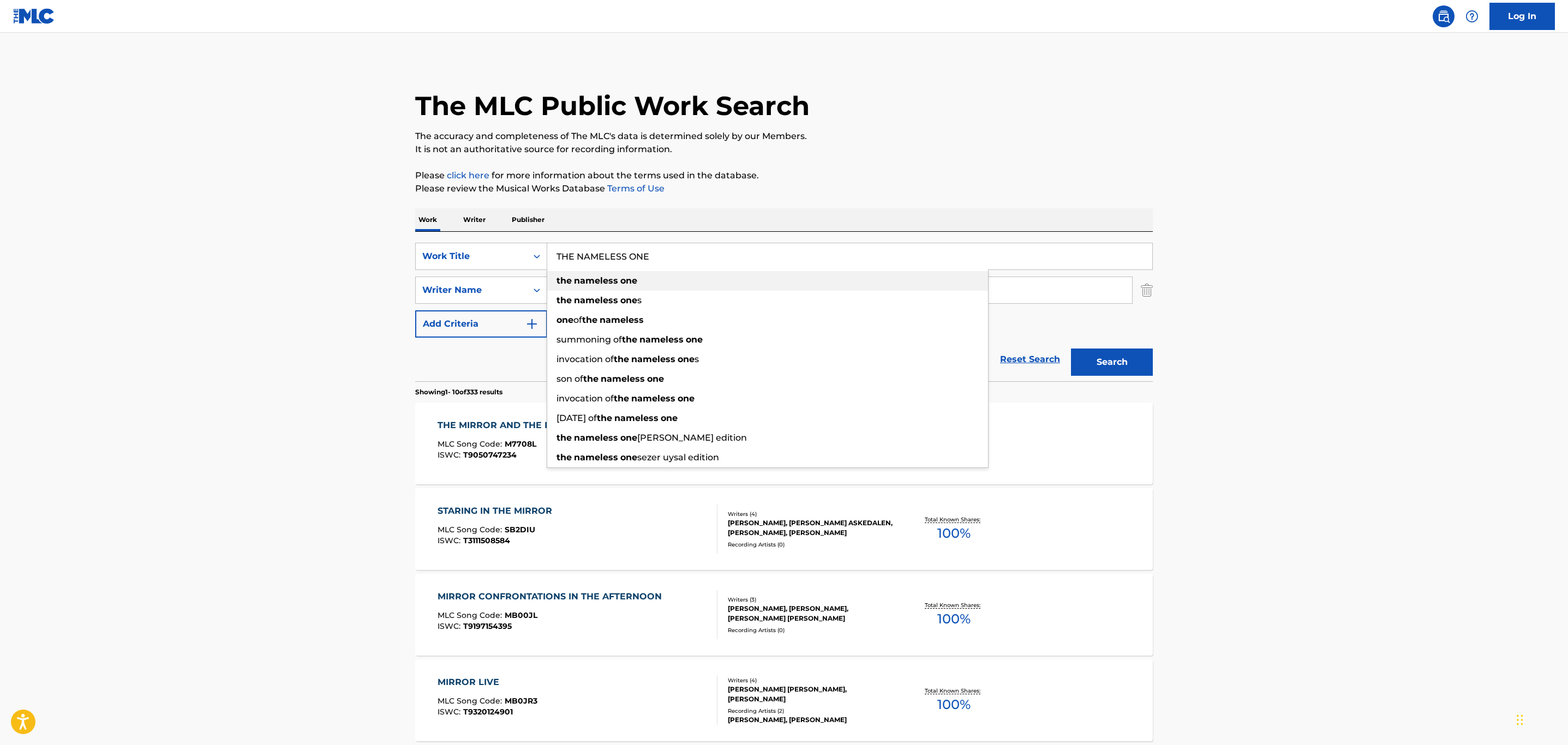
click at [704, 271] on div "the nameless one" at bounding box center [767, 281] width 441 height 20
type input "the nameless one"
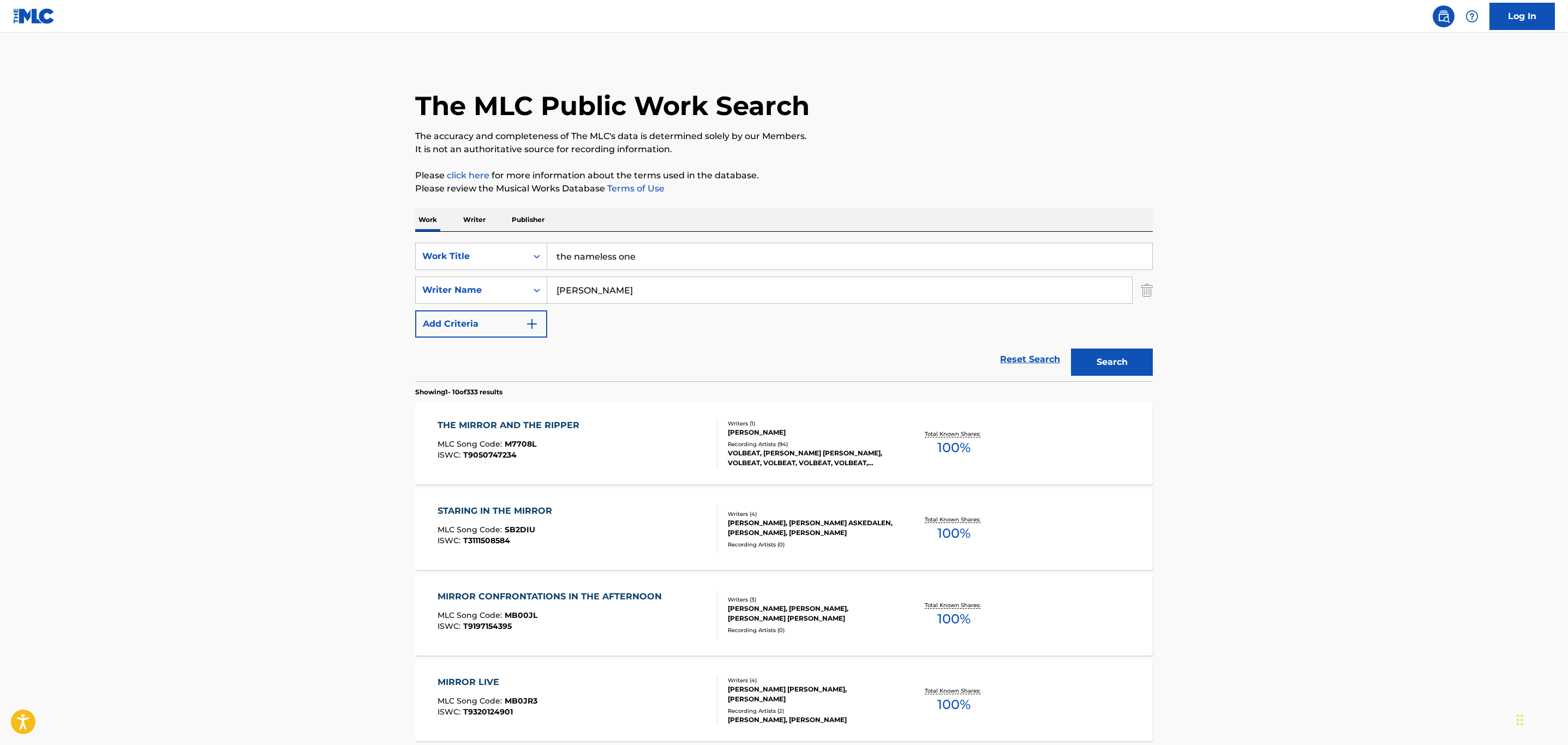
click at [1105, 363] on button "Search" at bounding box center [1112, 362] width 82 height 27
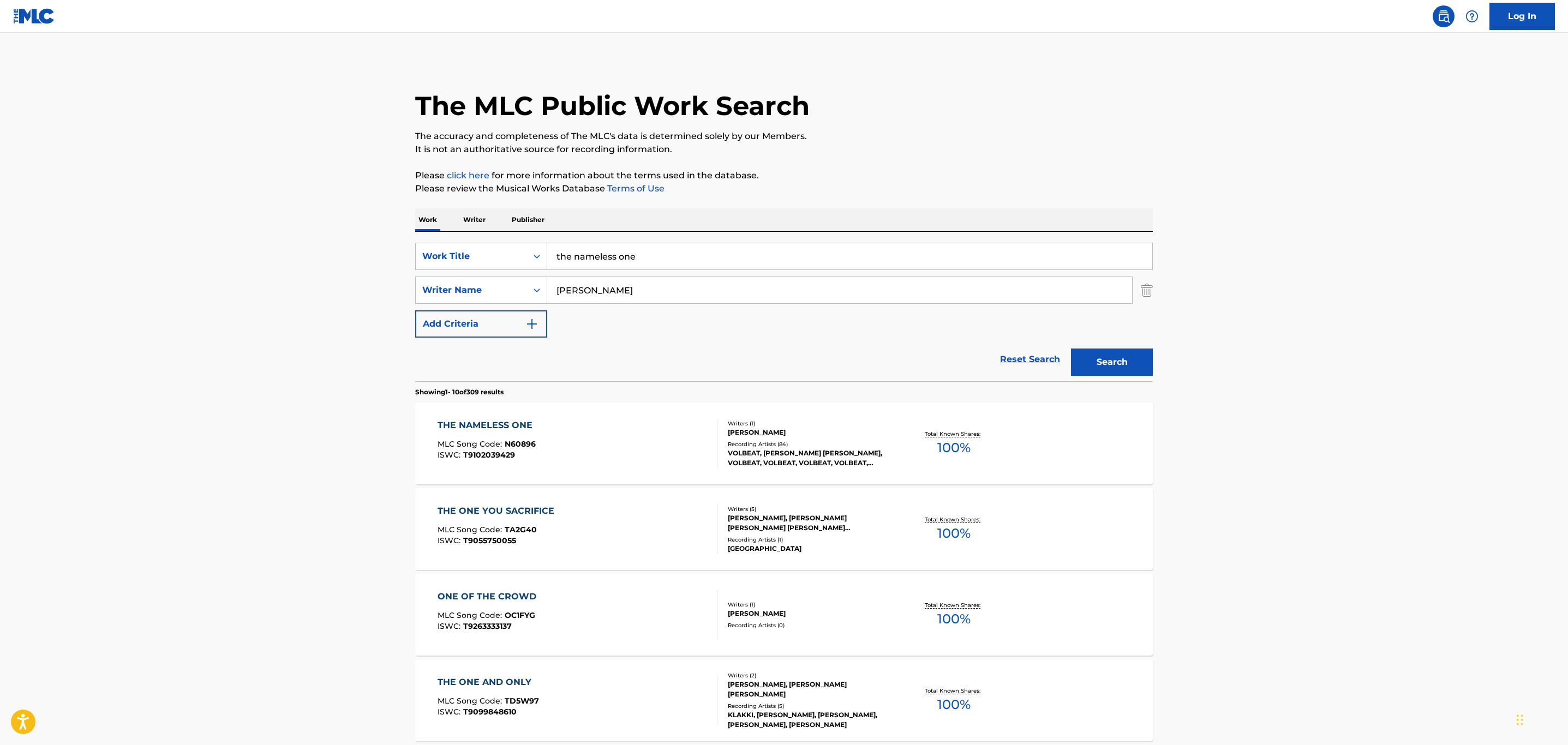
click at [508, 447] on span "N60896" at bounding box center [520, 444] width 31 height 10
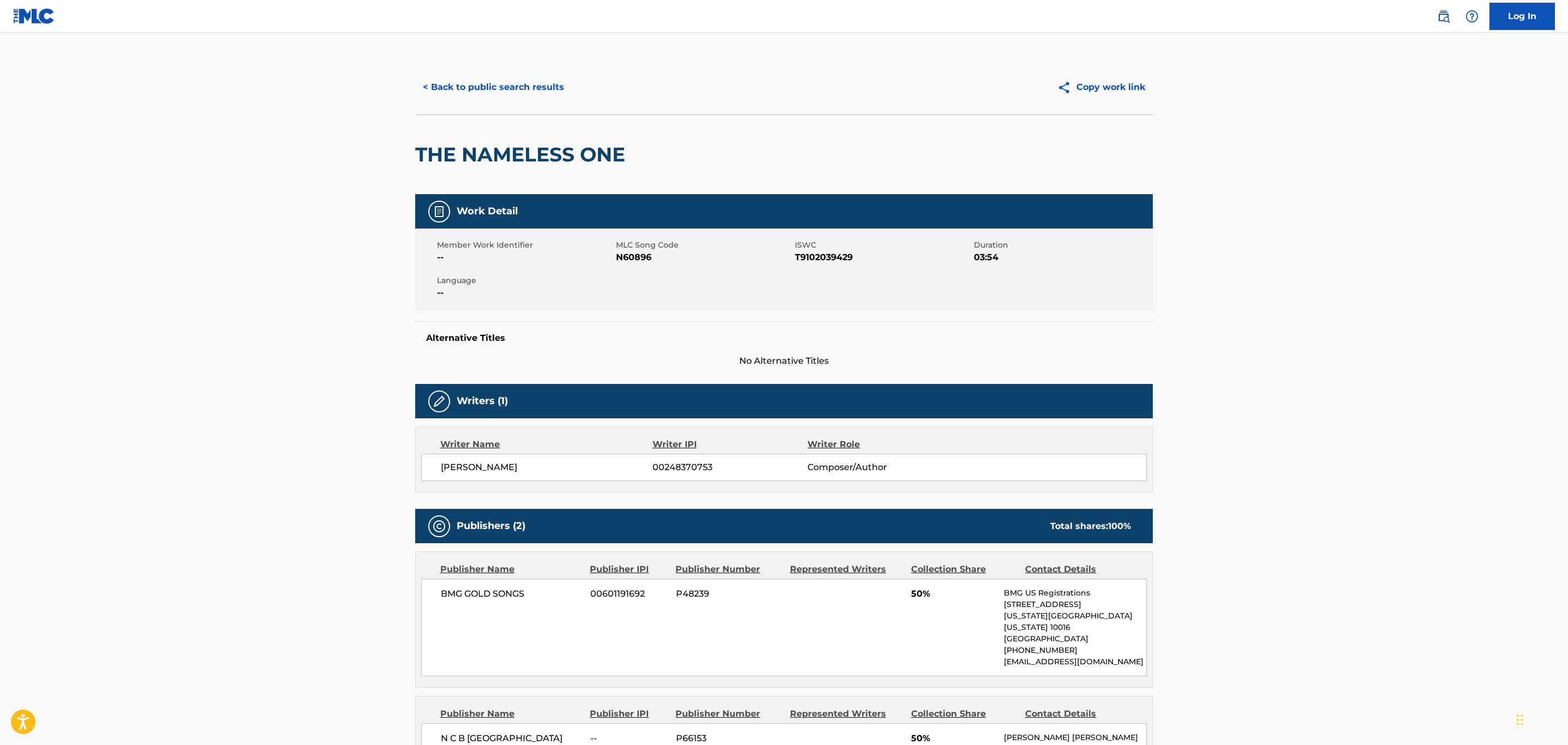
click at [506, 68] on div "< Back to public search results Copy work link" at bounding box center [784, 87] width 738 height 55
click at [494, 86] on button "< Back to public search results" at bounding box center [494, 87] width 157 height 27
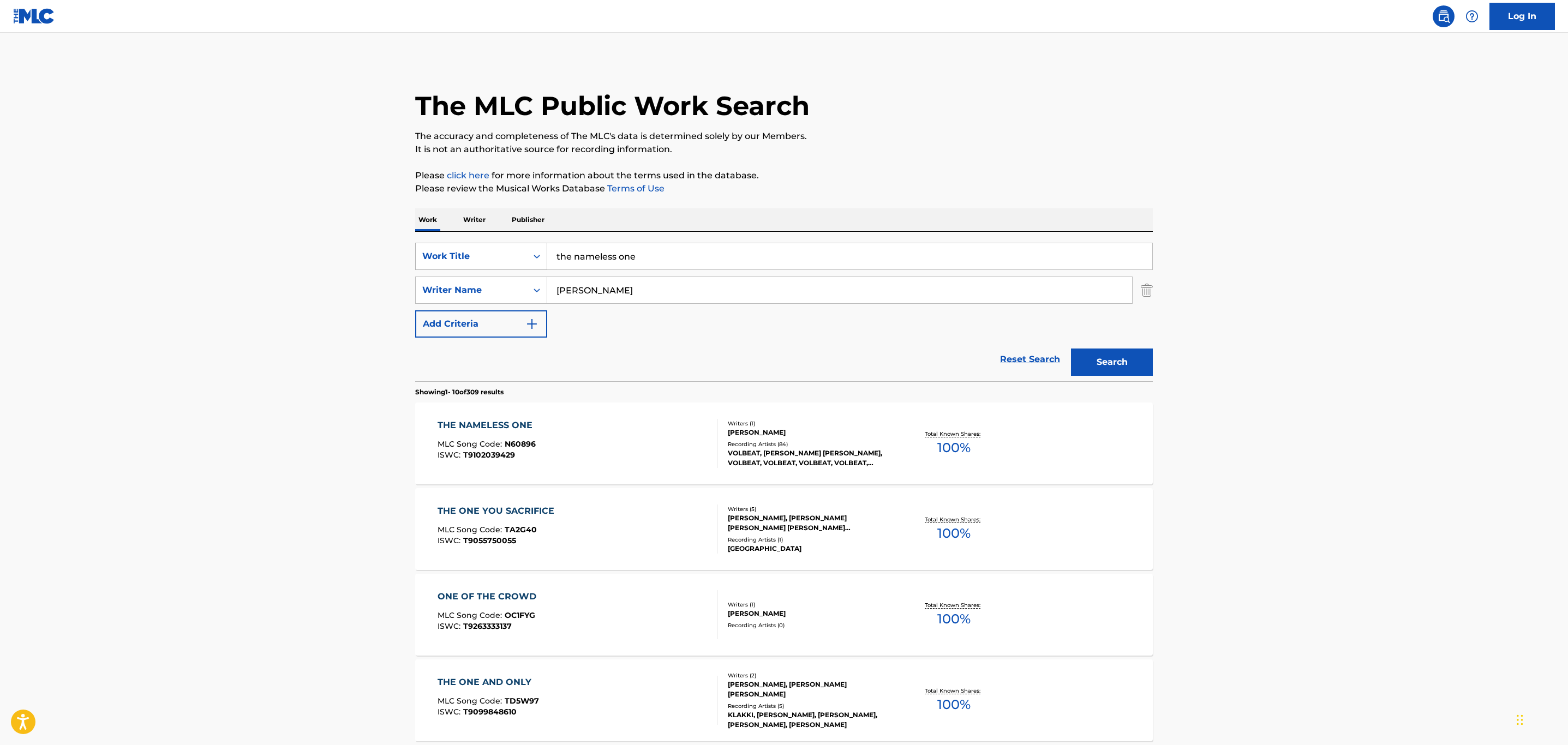
drag, startPoint x: 661, startPoint y: 257, endPoint x: 463, endPoint y: 249, distance: 198.2
click at [465, 249] on div "SearchWithCriteria026e1a1b-cedc-4e32-abec-3270f290fa5b Work Title the nameless …" at bounding box center [784, 256] width 738 height 27
paste input "THE SINNER IS YOU"
click at [578, 287] on div "the sinner is you" at bounding box center [767, 281] width 441 height 20
type input "the sinner is you"
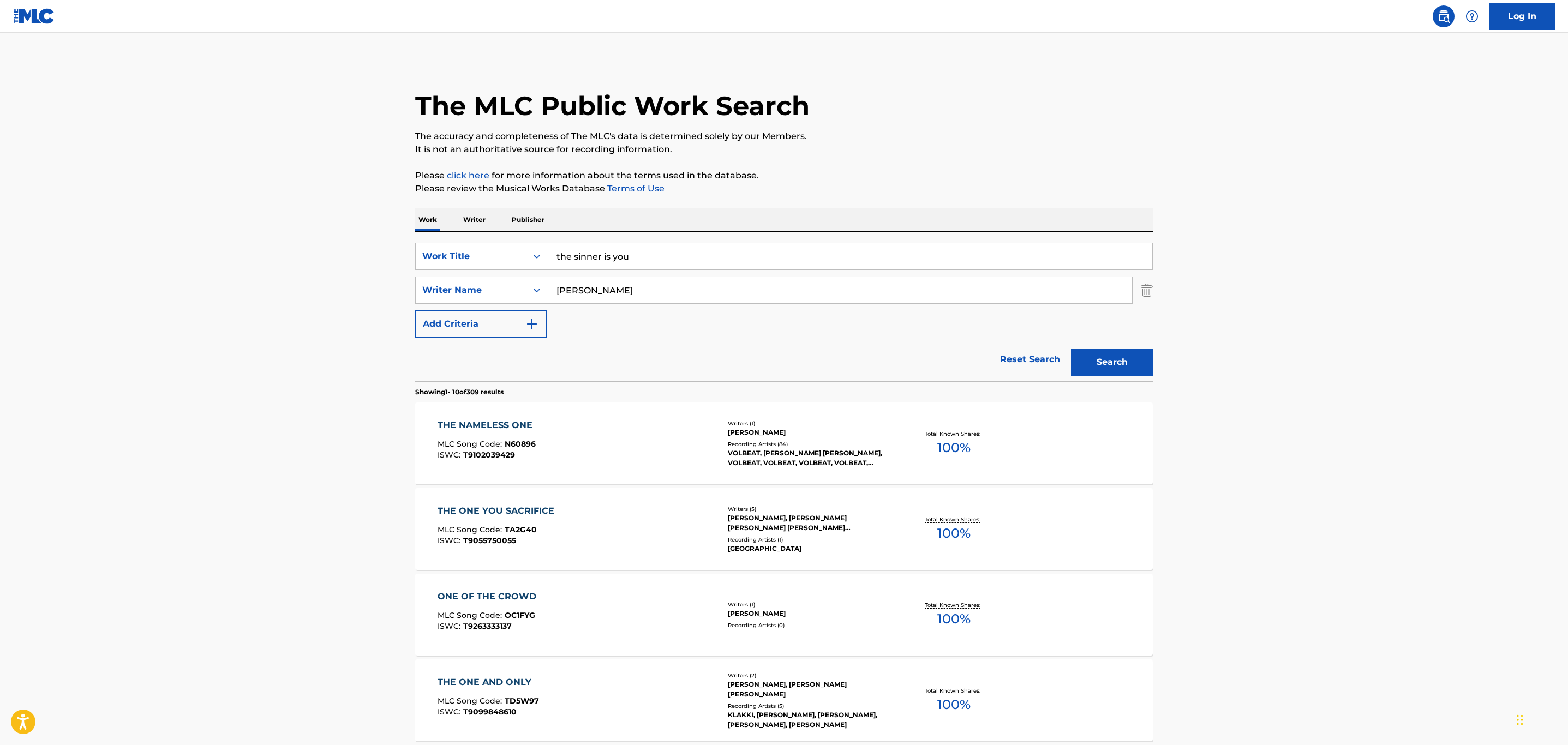
click at [1101, 367] on button "Search" at bounding box center [1112, 362] width 82 height 27
click at [585, 442] on div "THE SINNER IS YOU MLC Song Code : X7013P ISWC : T9102039485" at bounding box center [577, 444] width 280 height 49
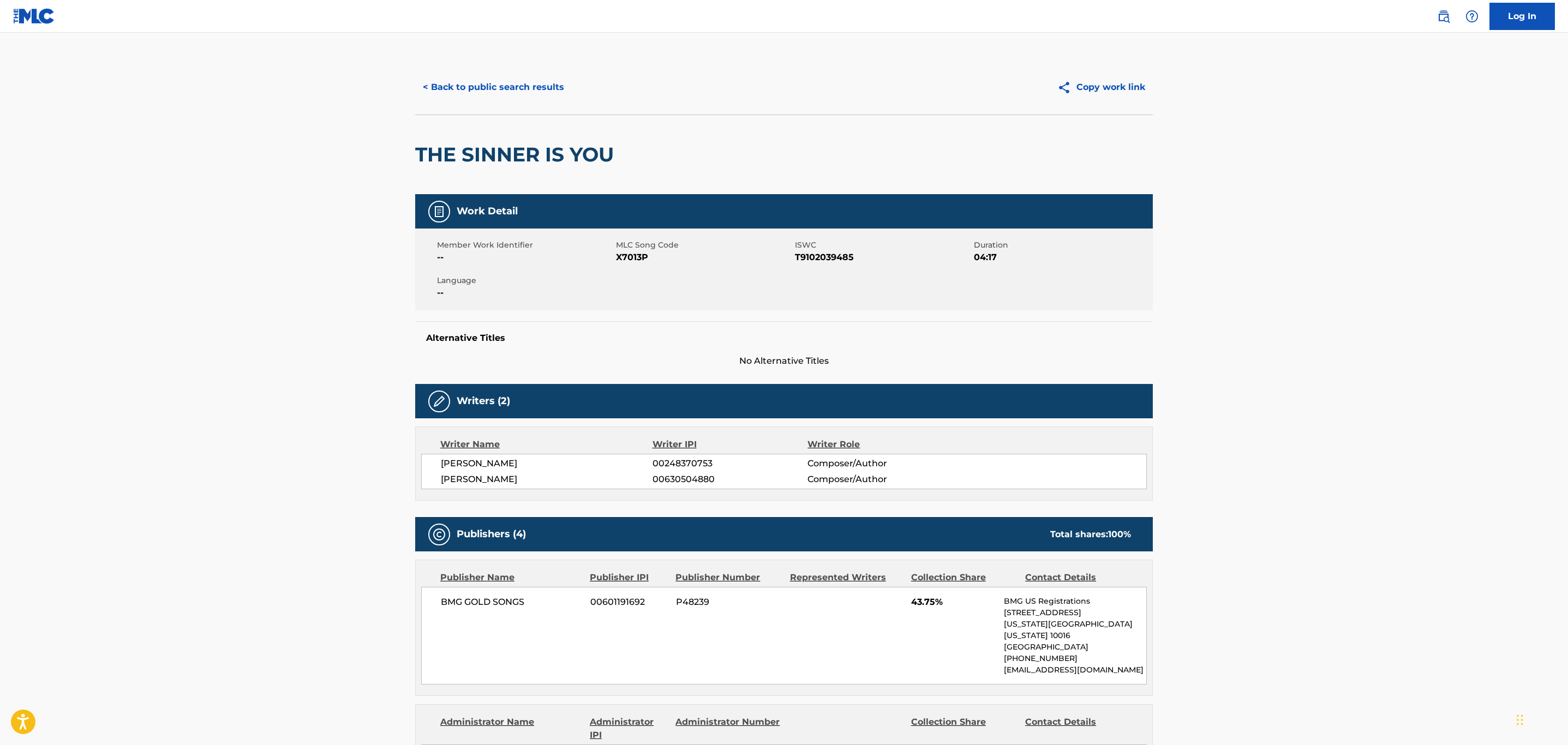
click at [485, 87] on button "< Back to public search results" at bounding box center [494, 87] width 157 height 27
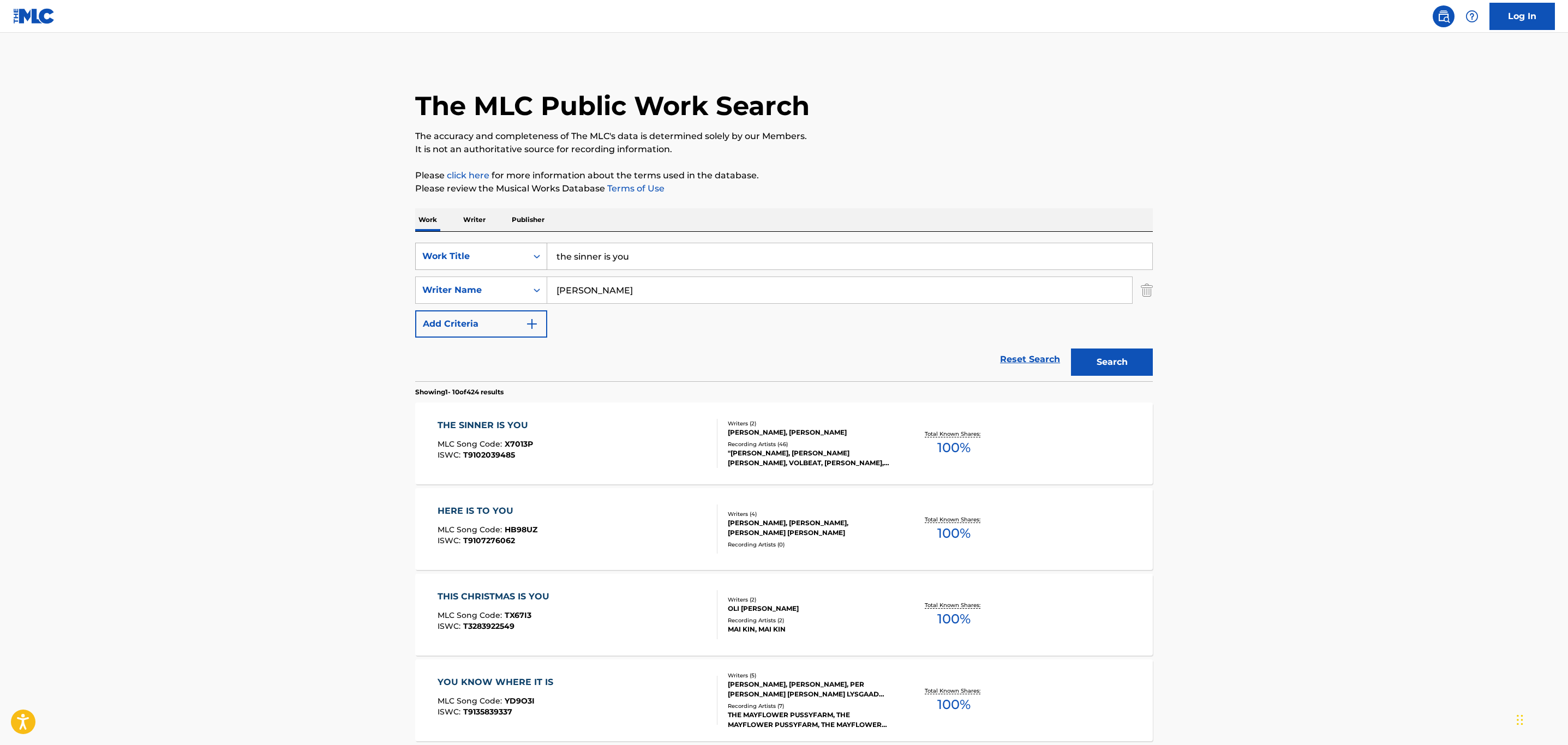
drag, startPoint x: 644, startPoint y: 257, endPoint x: 455, endPoint y: 249, distance: 189.2
click at [457, 249] on div "SearchWithCriteria026e1a1b-cedc-4e32-abec-3270f290fa5b Work Title the sinner is…" at bounding box center [784, 256] width 738 height 27
paste input "WHO THEY ARE"
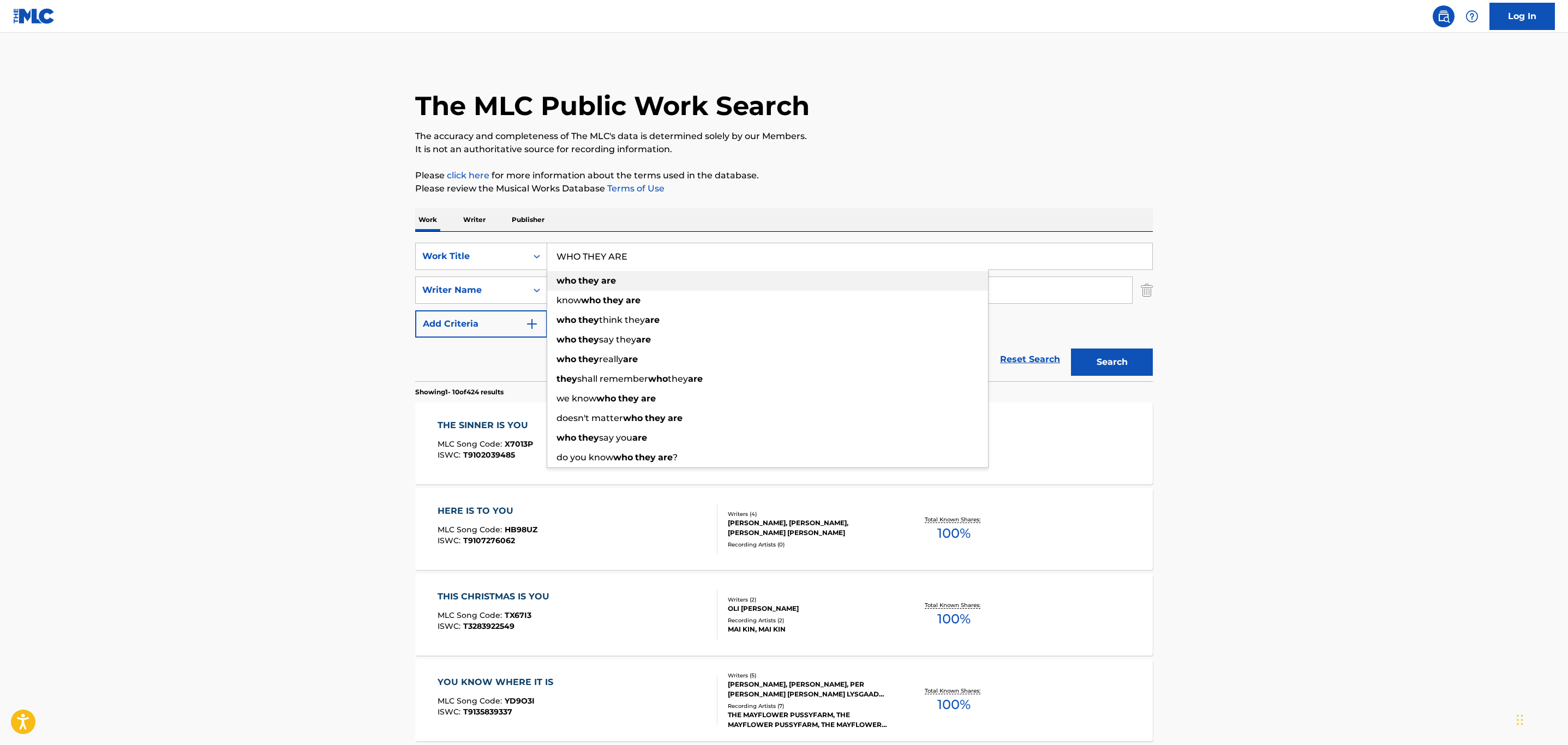
click at [730, 274] on div "who they are" at bounding box center [767, 281] width 441 height 20
type input "who they are"
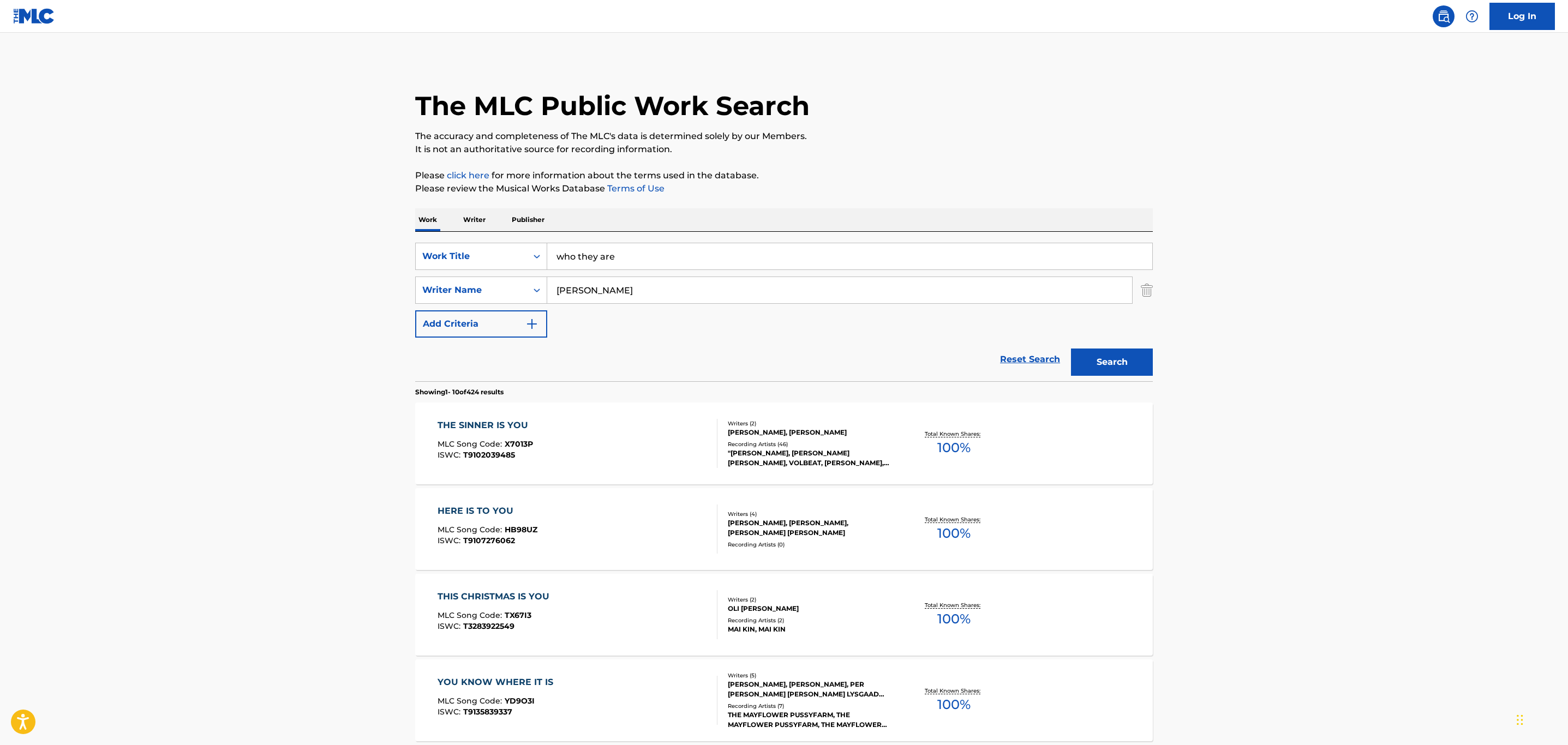
click at [1150, 360] on button "Search" at bounding box center [1112, 362] width 82 height 27
click at [625, 452] on div "WHO THEY ARE MLC Song Code : W46723 ISWC :" at bounding box center [577, 444] width 280 height 49
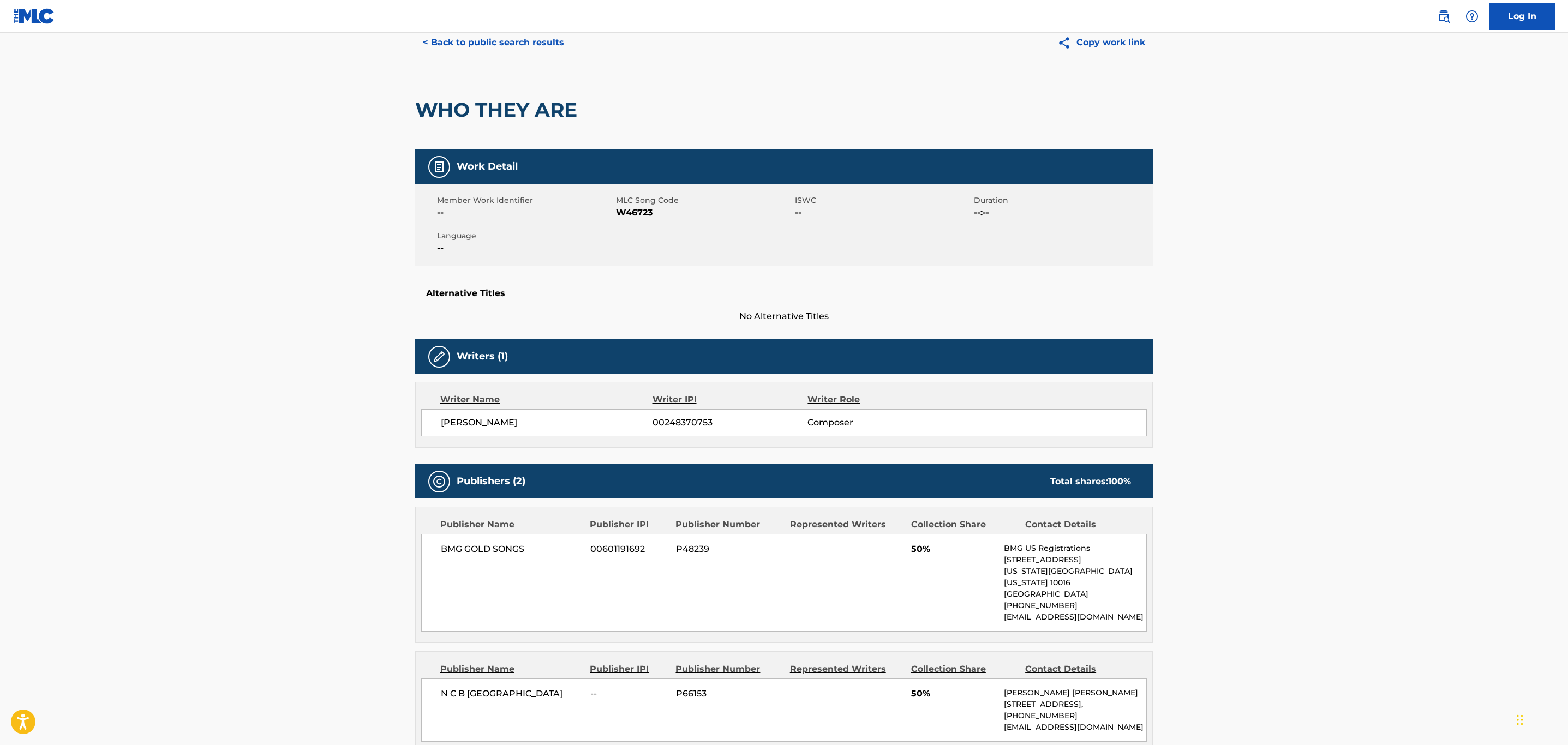
scroll to position [82, 0]
